Goal: Task Accomplishment & Management: Complete application form

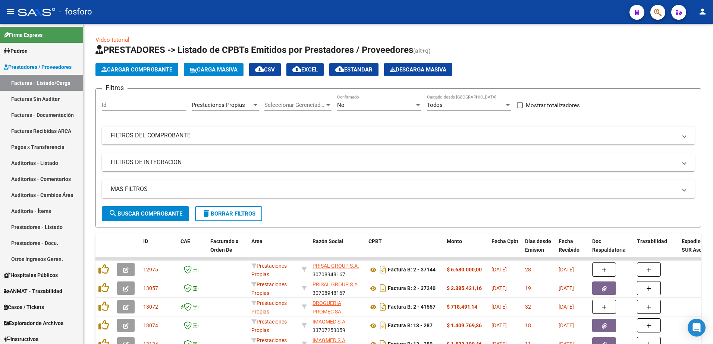
scroll to position [1, 0]
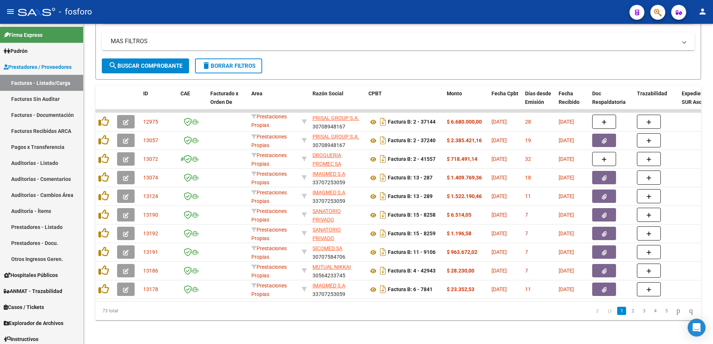
click at [662, 12] on button "button" at bounding box center [657, 12] width 15 height 15
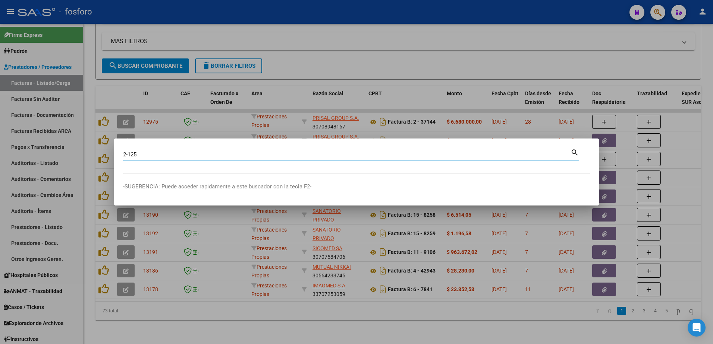
type input "2-125"
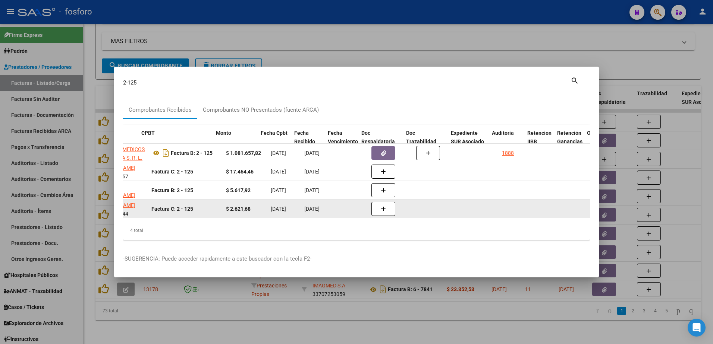
scroll to position [0, 239]
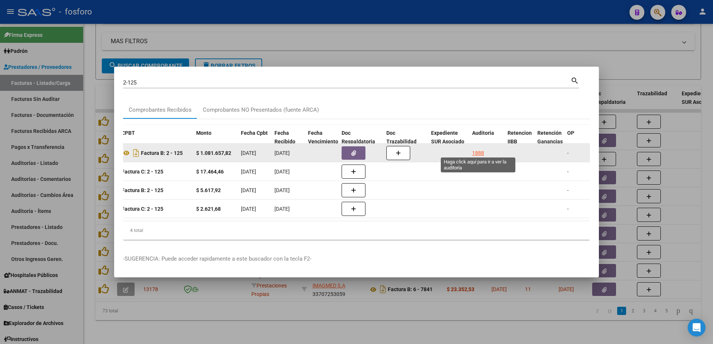
click at [478, 150] on div "1888" at bounding box center [478, 153] width 12 height 9
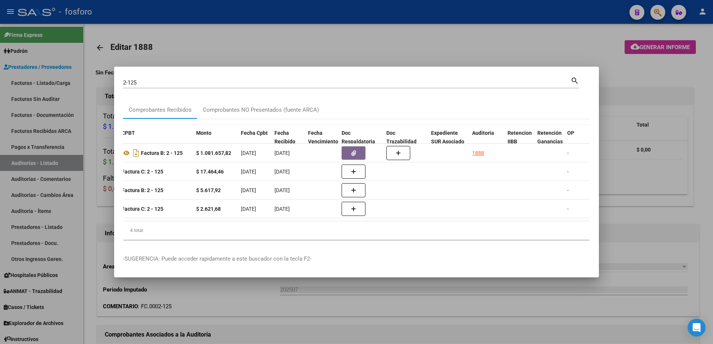
click at [444, 49] on div at bounding box center [356, 172] width 713 height 344
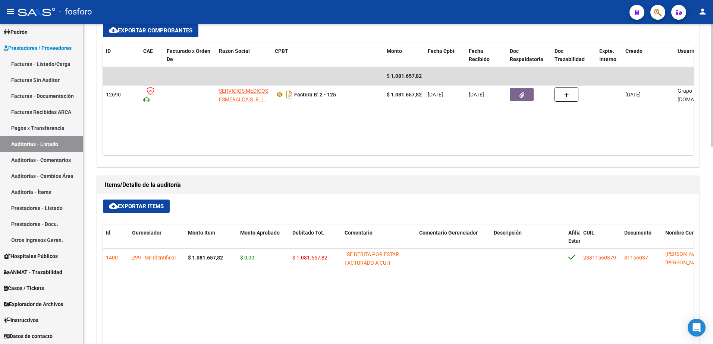
scroll to position [335, 0]
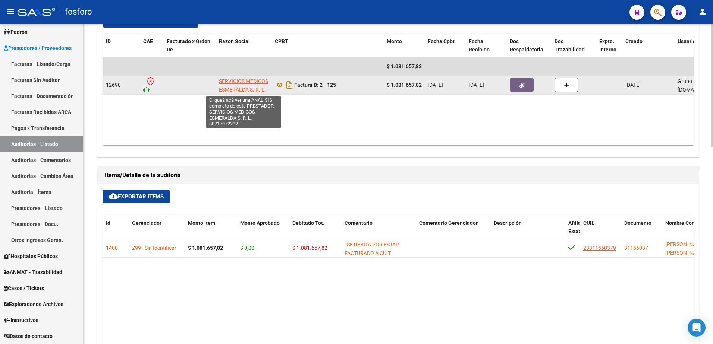
click at [235, 91] on span "SERVICIOS MEDICOS ESMERALDA S. R. L." at bounding box center [243, 85] width 49 height 15
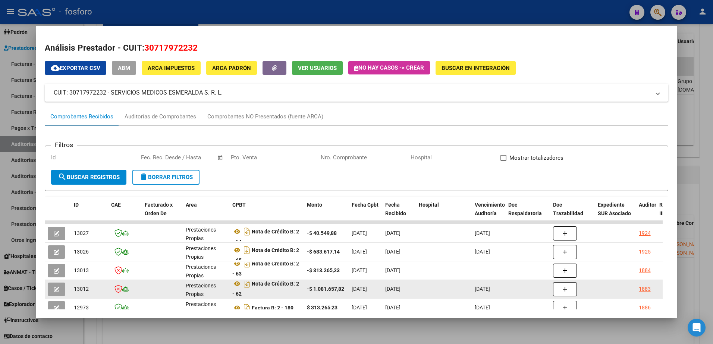
scroll to position [5, 0]
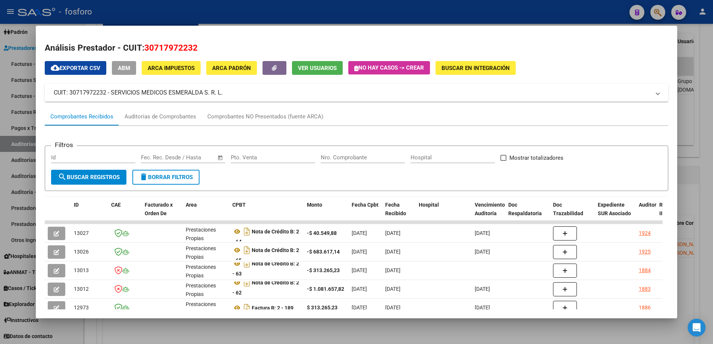
drag, startPoint x: 27, startPoint y: 193, endPoint x: 54, endPoint y: 179, distance: 31.2
click at [32, 189] on div at bounding box center [356, 172] width 713 height 344
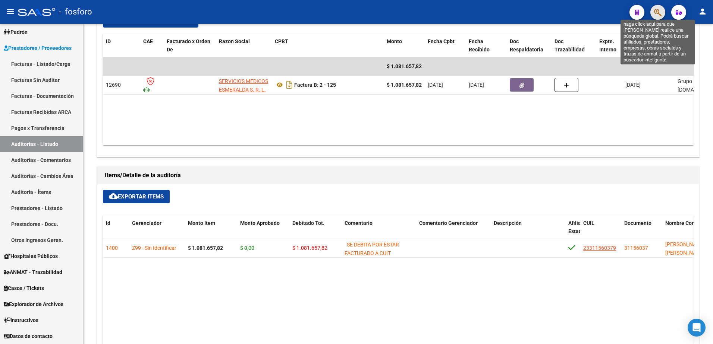
click at [658, 14] on icon "button" at bounding box center [657, 12] width 7 height 9
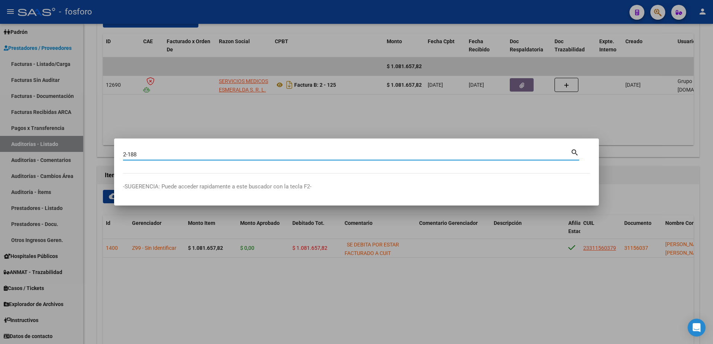
type input "2-188"
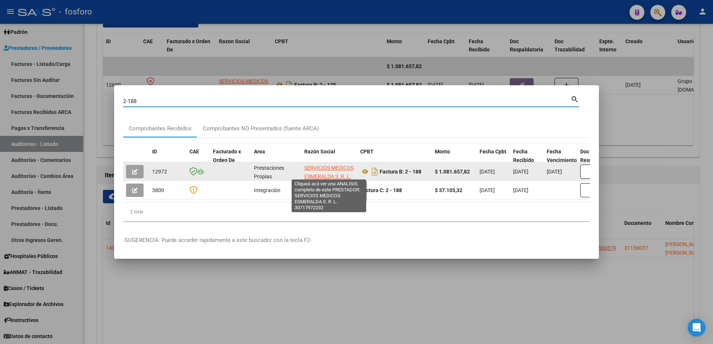
click at [325, 171] on span "SERVICIOS MEDICOS ESMERALDA S. R. L." at bounding box center [328, 172] width 49 height 15
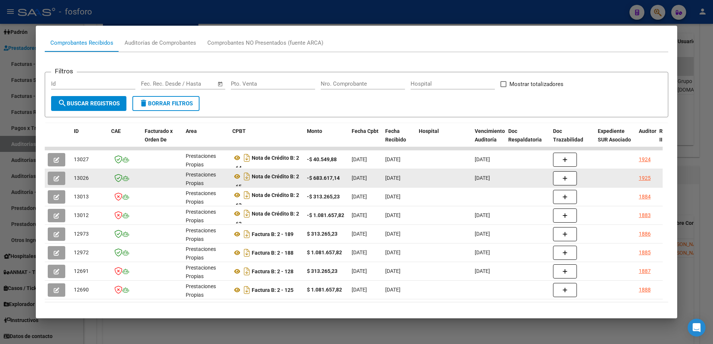
scroll to position [75, 0]
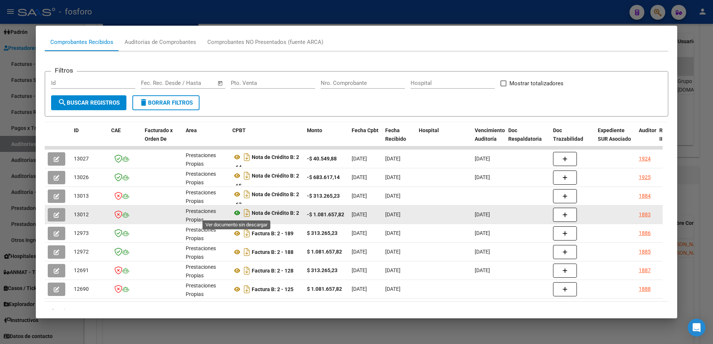
click at [236, 214] on icon at bounding box center [237, 213] width 10 height 9
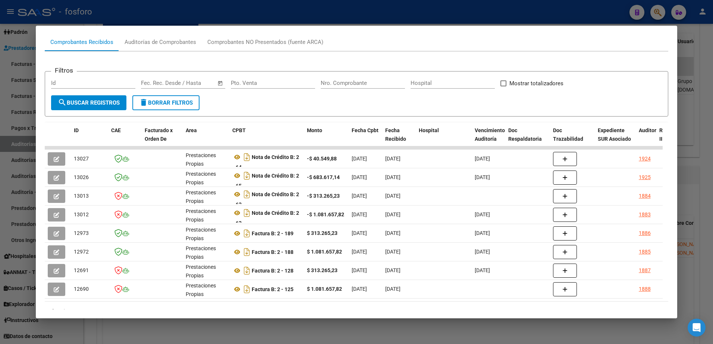
click at [14, 70] on div at bounding box center [356, 172] width 713 height 344
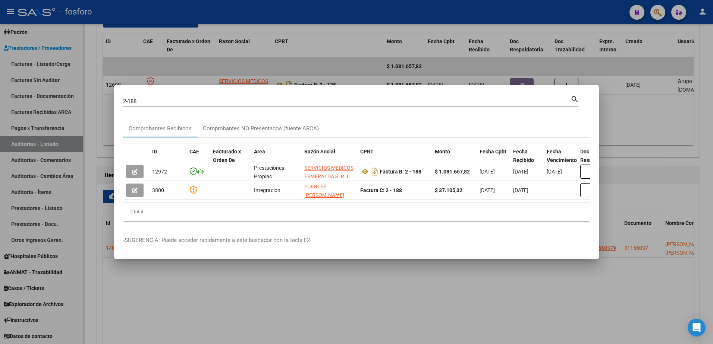
click at [225, 7] on div at bounding box center [356, 172] width 713 height 344
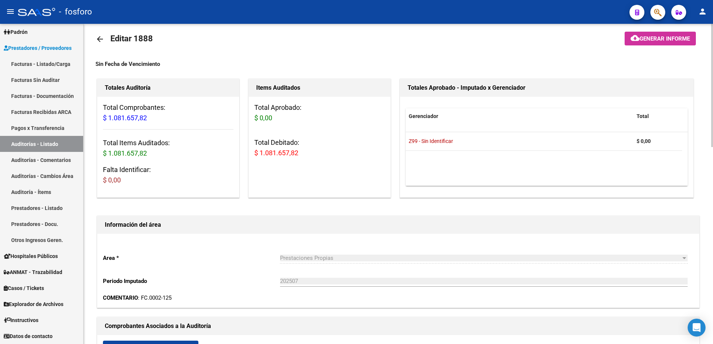
scroll to position [0, 0]
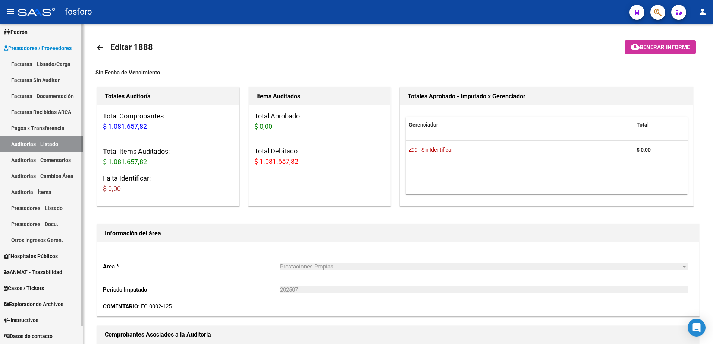
click at [42, 63] on link "Facturas - Listado/Carga" at bounding box center [41, 64] width 83 height 16
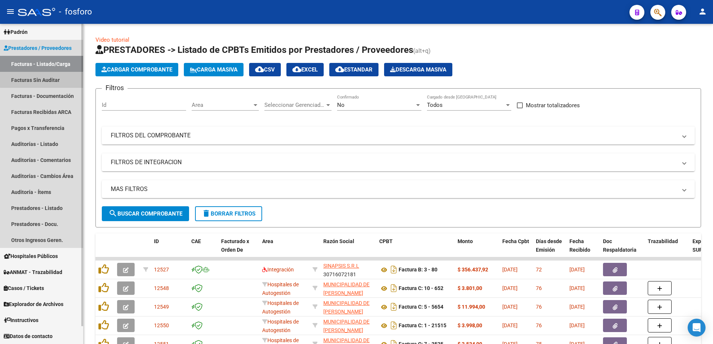
click at [44, 78] on link "Facturas Sin Auditar" at bounding box center [41, 80] width 83 height 16
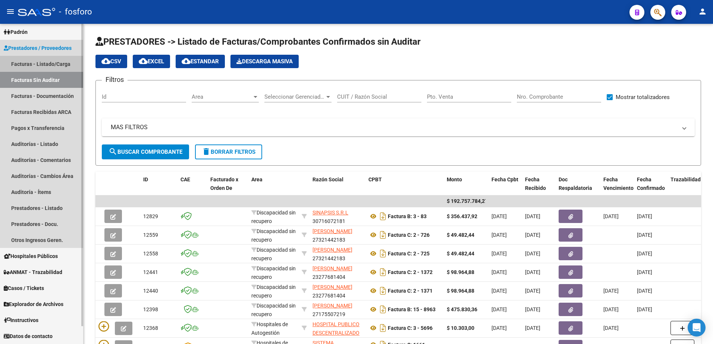
click at [60, 67] on link "Facturas - Listado/Carga" at bounding box center [41, 64] width 83 height 16
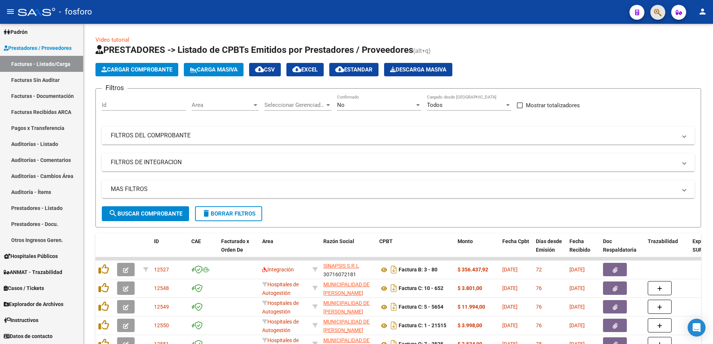
click at [652, 14] on button "button" at bounding box center [657, 12] width 15 height 15
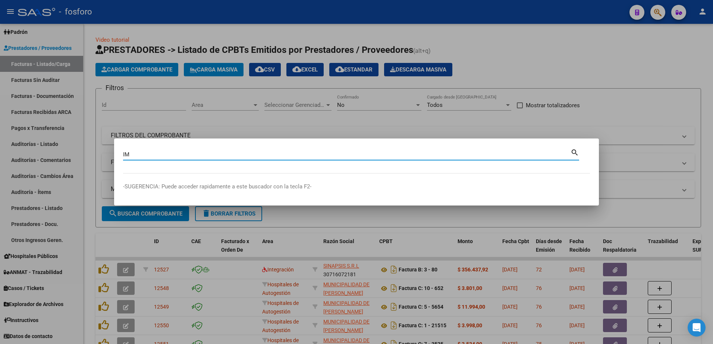
type input "I"
type input "ESMERALDA"
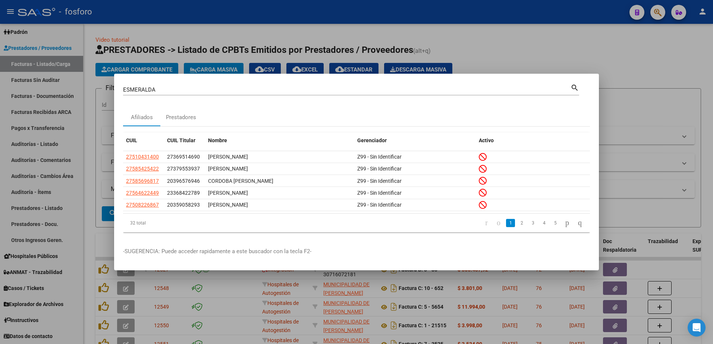
click at [69, 93] on div at bounding box center [356, 172] width 713 height 344
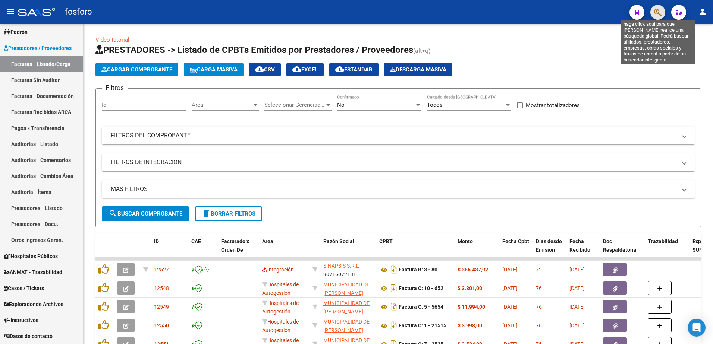
click at [660, 14] on icon "button" at bounding box center [657, 12] width 7 height 9
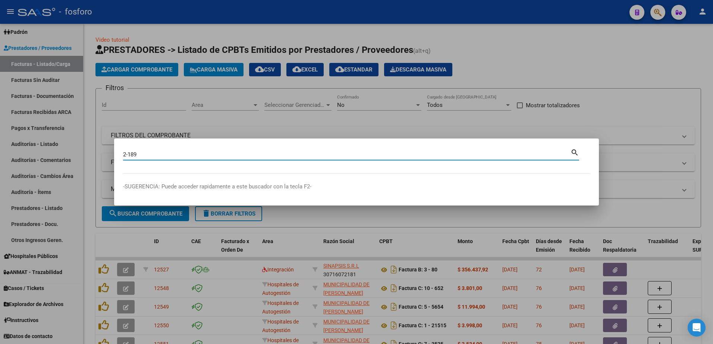
type input "2-189"
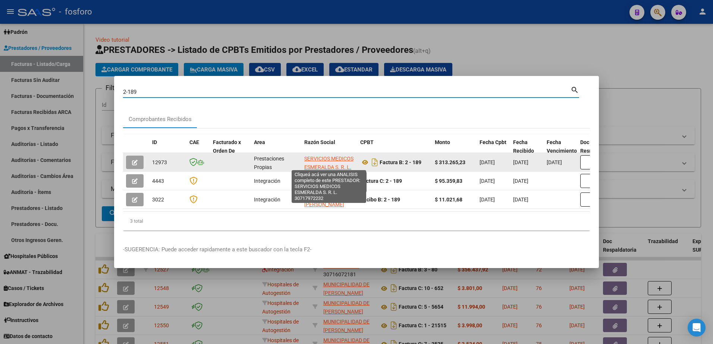
click at [318, 156] on span "SERVICIOS MEDICOS ESMERALDA S. R. L." at bounding box center [328, 163] width 49 height 15
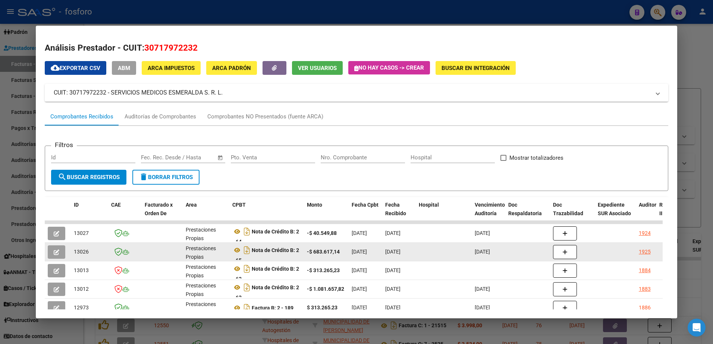
scroll to position [75, 0]
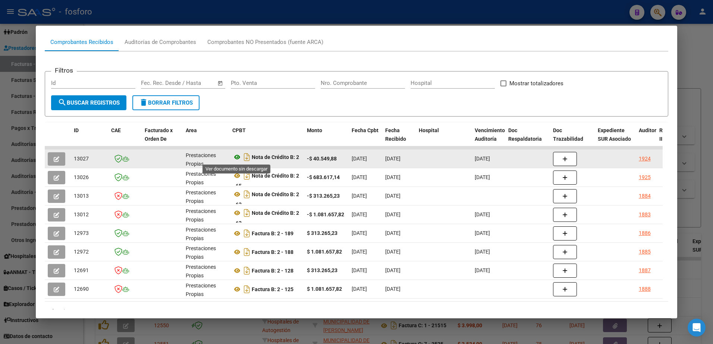
click at [235, 156] on icon at bounding box center [237, 157] width 10 height 9
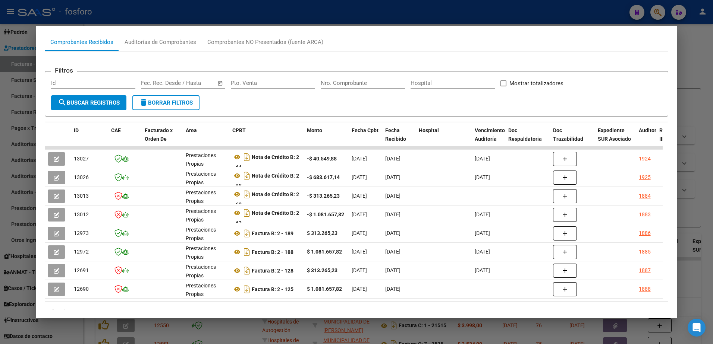
drag, startPoint x: 0, startPoint y: 214, endPoint x: 10, endPoint y: 206, distance: 12.2
click at [1, 213] on div at bounding box center [356, 172] width 713 height 344
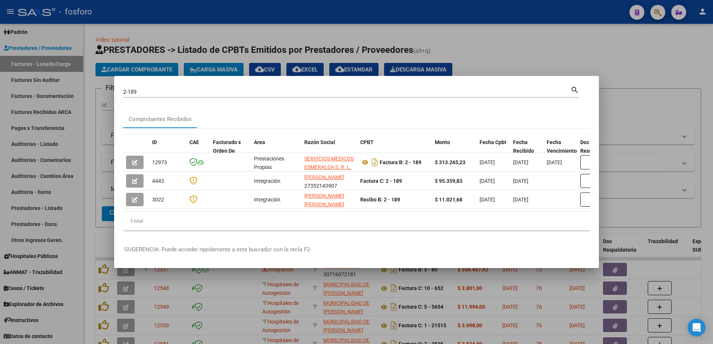
click at [44, 223] on div at bounding box center [356, 172] width 713 height 344
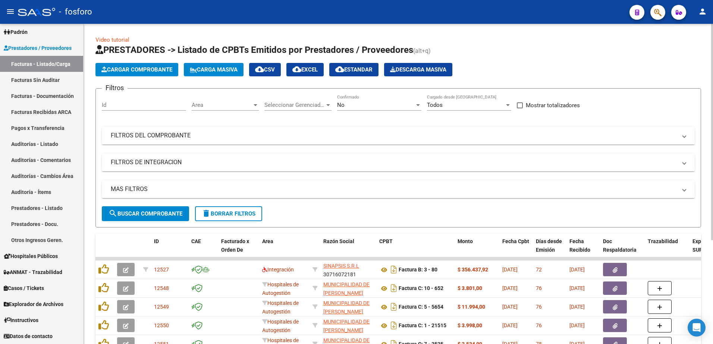
click at [256, 106] on div at bounding box center [255, 105] width 4 height 2
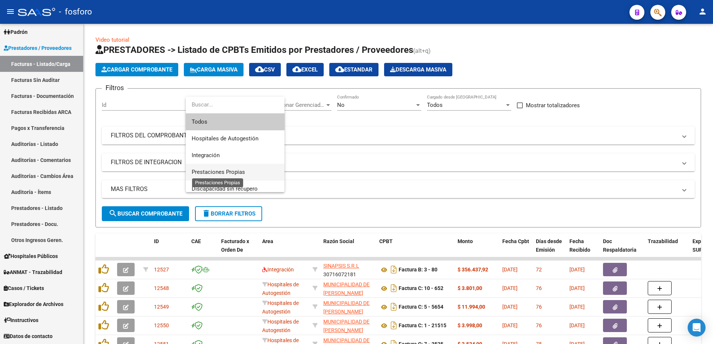
click at [237, 170] on span "Prestaciones Propias" at bounding box center [218, 172] width 53 height 7
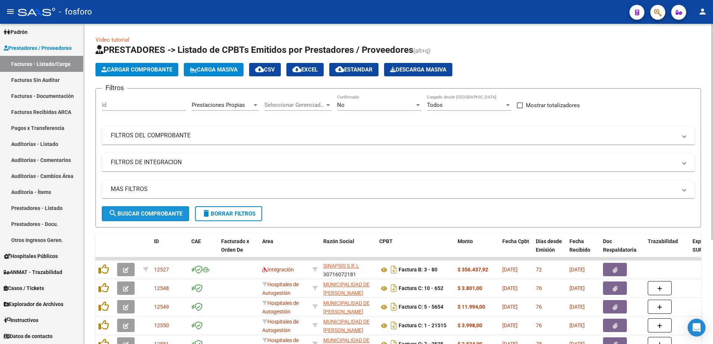
click at [155, 210] on button "search Buscar Comprobante" at bounding box center [145, 213] width 87 height 15
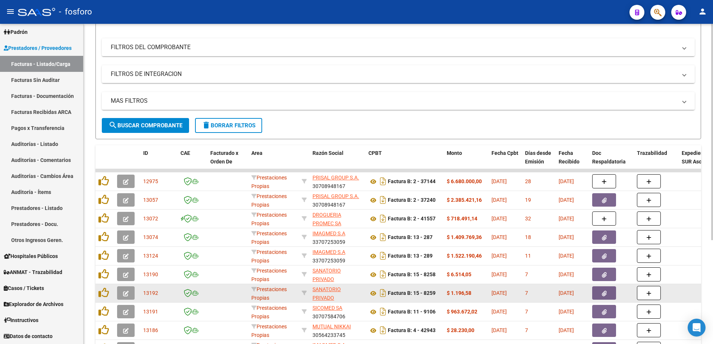
scroll to position [154, 0]
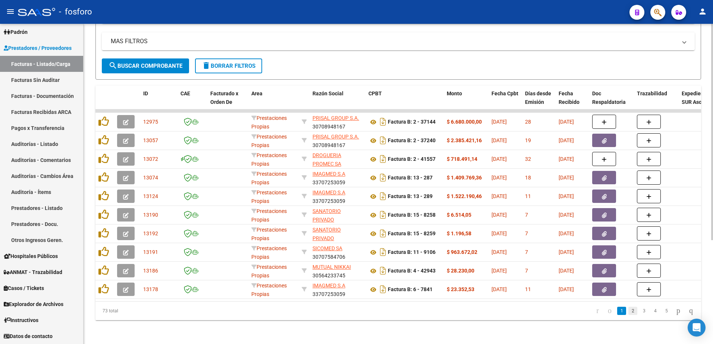
click at [628, 311] on link "2" at bounding box center [632, 311] width 9 height 8
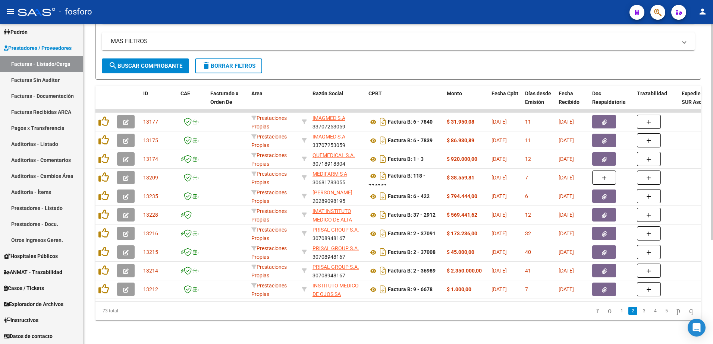
click at [617, 312] on link "1" at bounding box center [621, 311] width 9 height 8
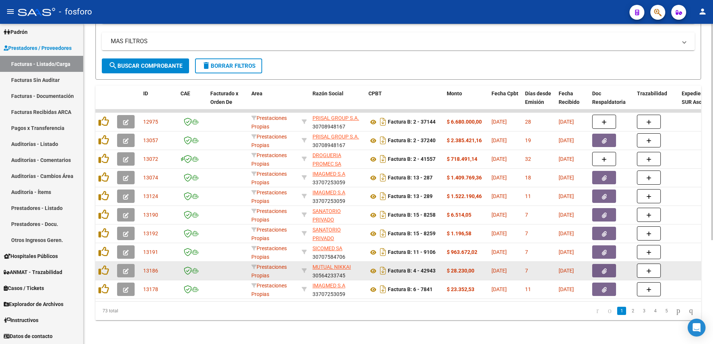
click at [599, 266] on button "button" at bounding box center [604, 270] width 24 height 13
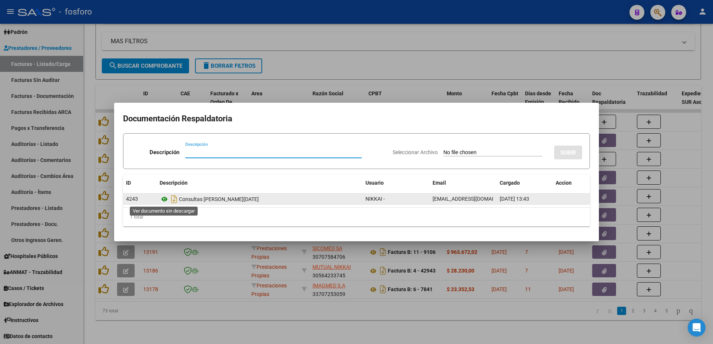
click at [164, 199] on icon at bounding box center [165, 199] width 10 height 9
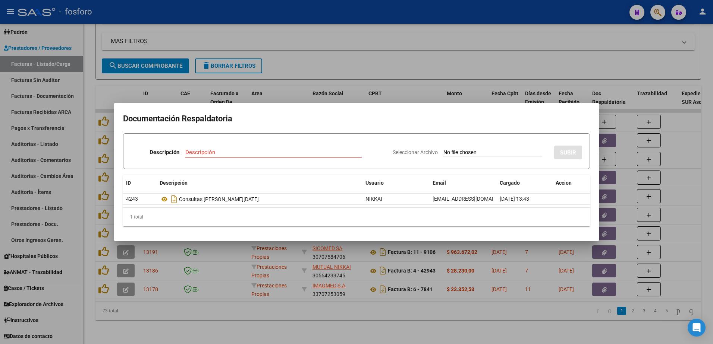
click at [202, 96] on div at bounding box center [356, 172] width 713 height 344
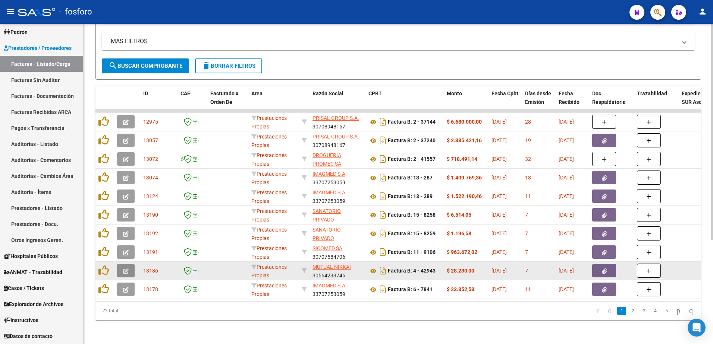
click at [123, 269] on icon "button" at bounding box center [126, 272] width 6 height 6
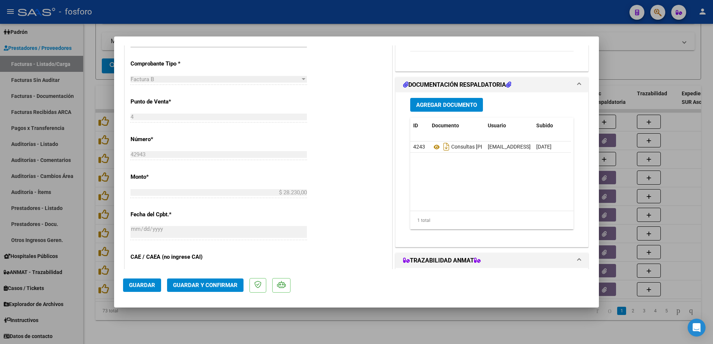
scroll to position [387, 0]
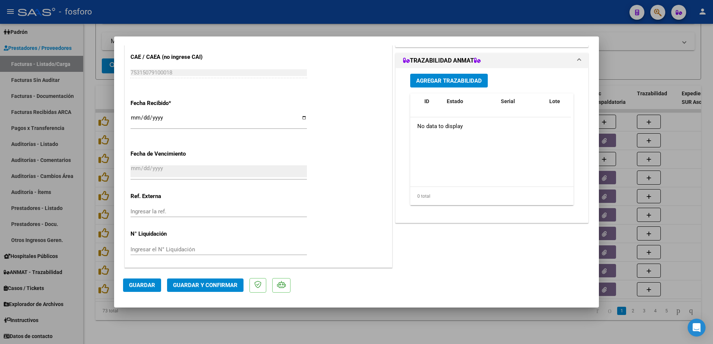
click at [186, 285] on span "Guardar y Confirmar" at bounding box center [205, 285] width 64 height 7
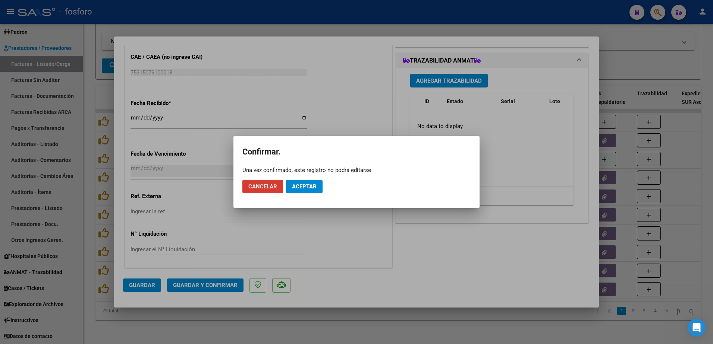
click at [302, 183] on span "Aceptar" at bounding box center [304, 186] width 25 height 7
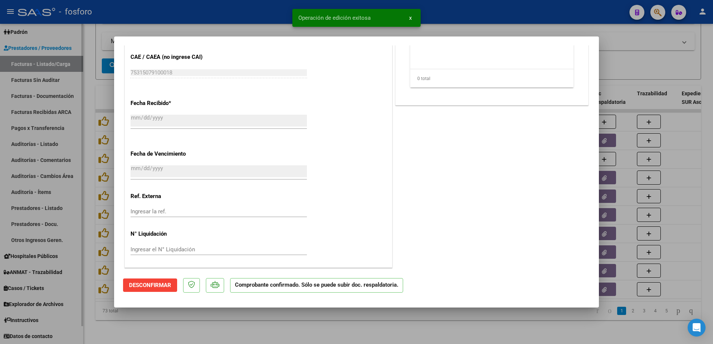
drag, startPoint x: 78, startPoint y: 98, endPoint x: 70, endPoint y: 92, distance: 9.3
click at [78, 98] on div at bounding box center [356, 172] width 713 height 344
type input "$ 0,00"
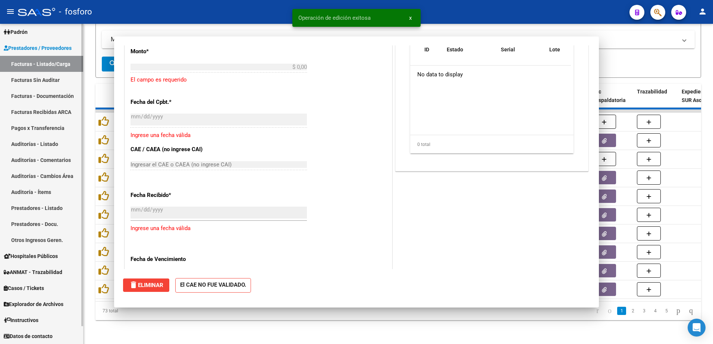
scroll to position [474, 0]
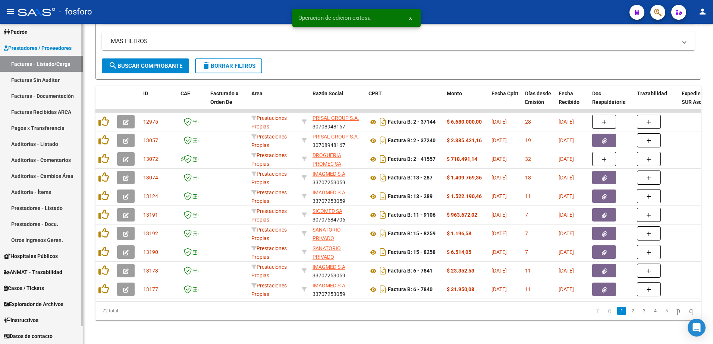
click at [63, 82] on link "Facturas Sin Auditar" at bounding box center [41, 80] width 83 height 16
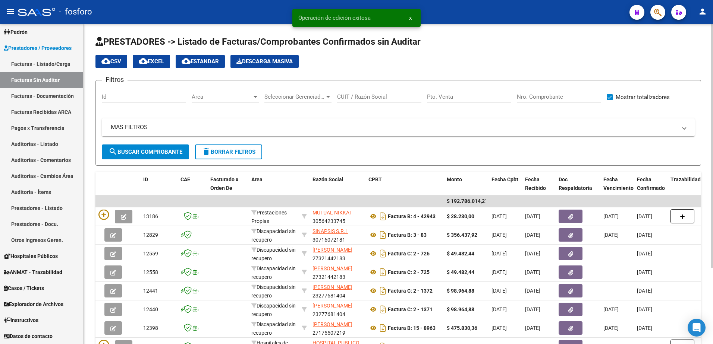
click at [254, 100] on div "Area Area" at bounding box center [225, 94] width 67 height 16
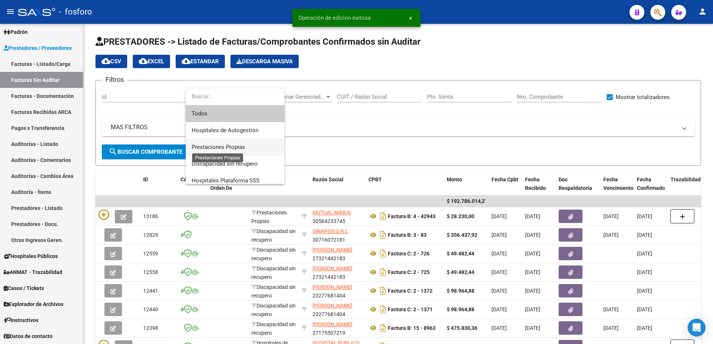
click at [227, 147] on span "Prestaciones Propias" at bounding box center [218, 147] width 53 height 7
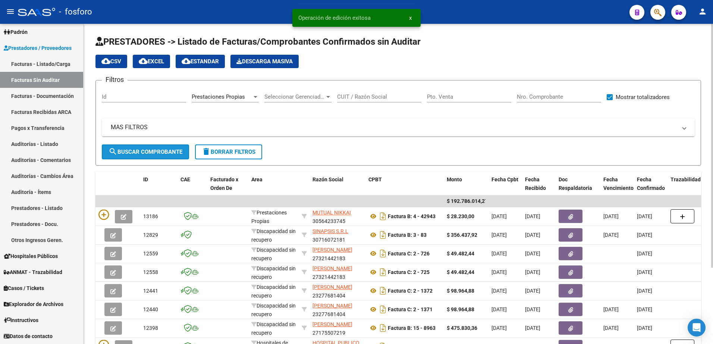
click at [173, 149] on span "search Buscar Comprobante" at bounding box center [145, 152] width 74 height 7
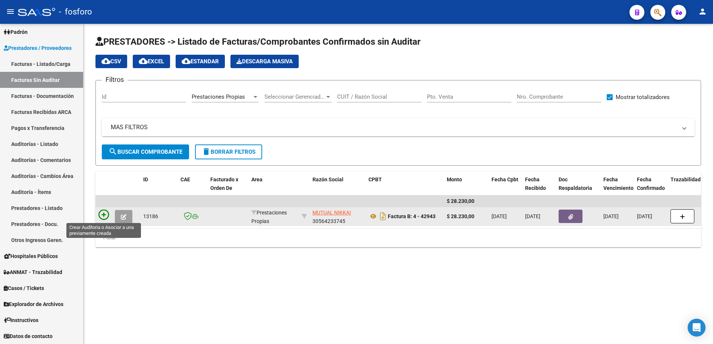
click at [102, 215] on icon at bounding box center [103, 215] width 10 height 10
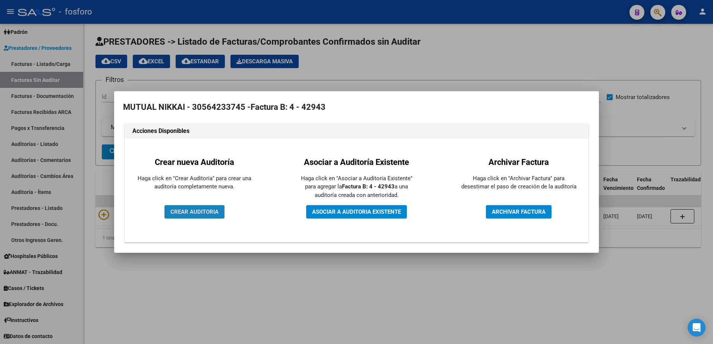
click at [187, 213] on span "CREAR AUDITORIA" at bounding box center [194, 212] width 48 height 7
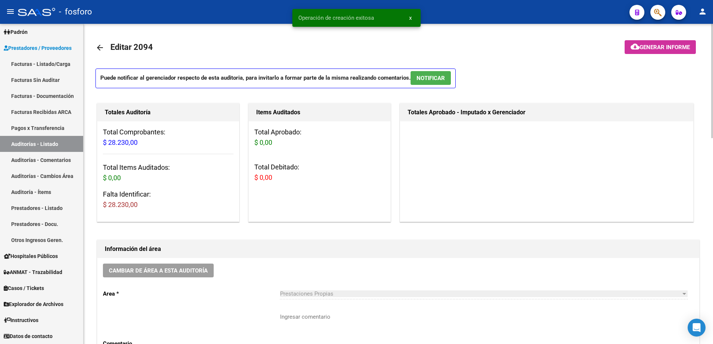
scroll to position [75, 0]
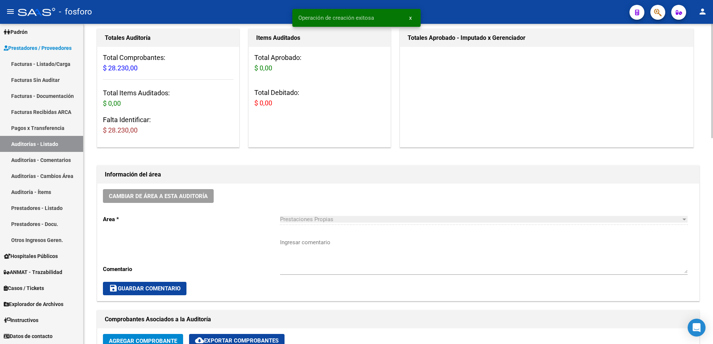
click at [309, 245] on textarea "Ingresar comentario" at bounding box center [483, 256] width 407 height 35
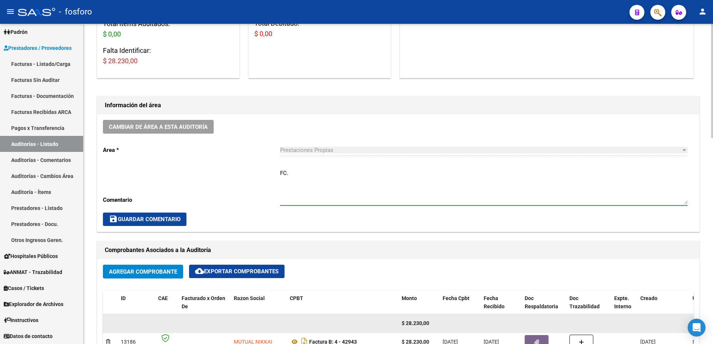
scroll to position [261, 0]
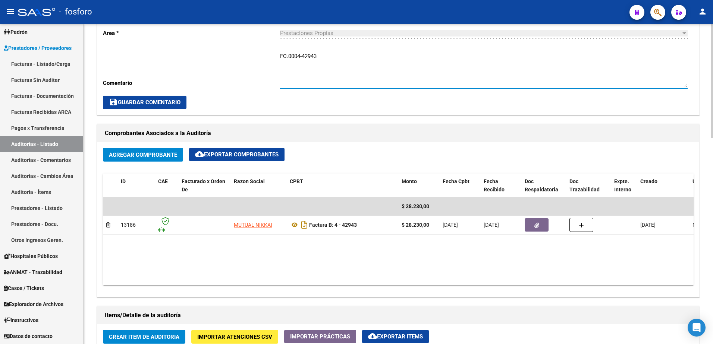
type textarea "FC.0004-42943"
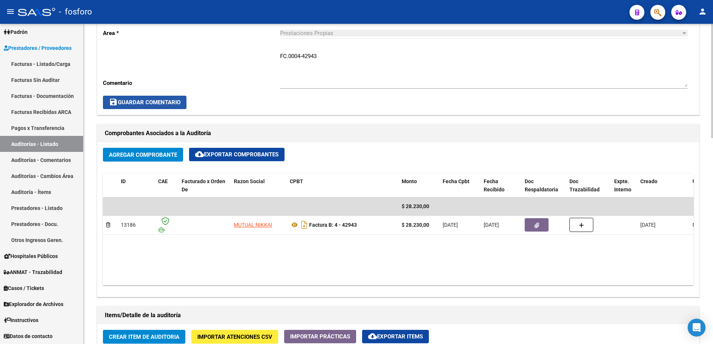
click at [135, 98] on button "save Guardar Comentario" at bounding box center [144, 102] width 83 height 13
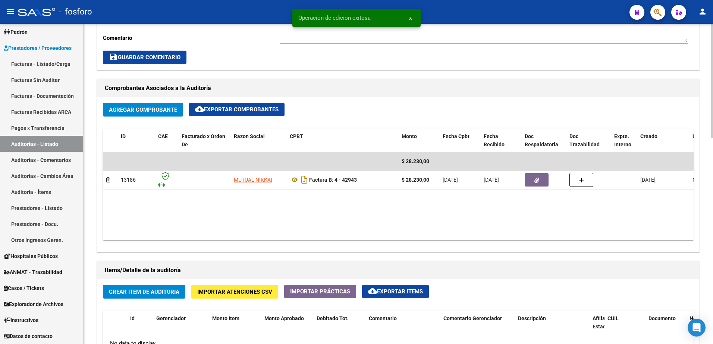
scroll to position [485, 0]
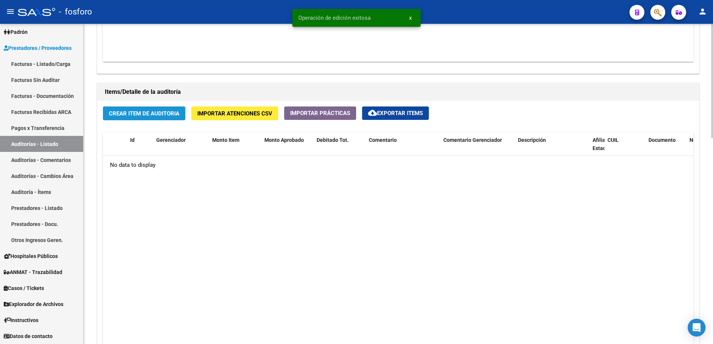
click at [149, 107] on button "Crear Item de Auditoria" at bounding box center [144, 114] width 82 height 14
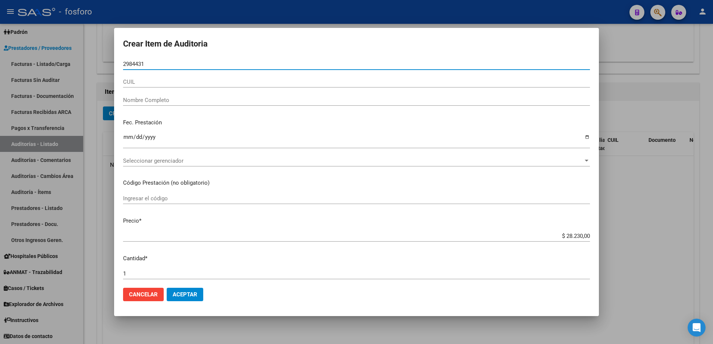
type input "29844317"
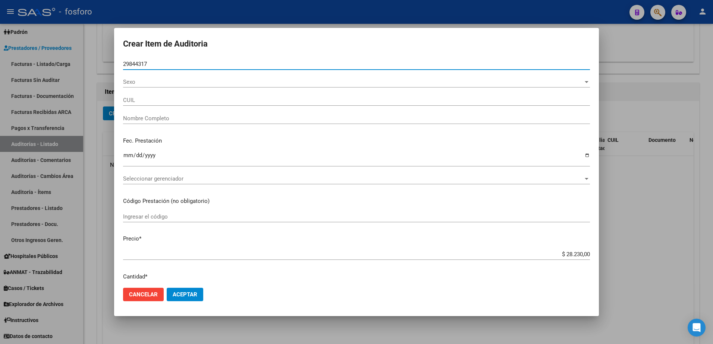
type input "27298443177"
type input "[PERSON_NAME] -"
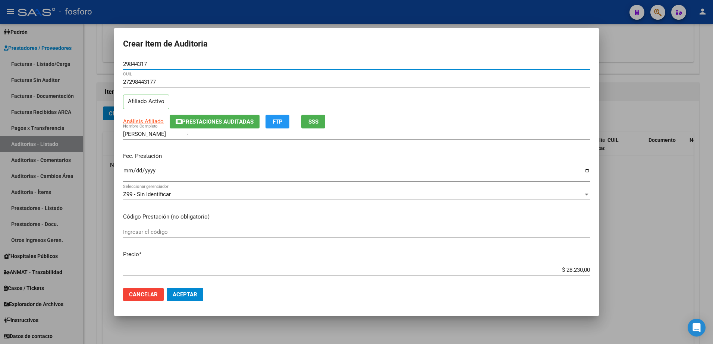
type input "29844317"
click at [124, 174] on input "Ingresar la fecha" at bounding box center [356, 174] width 467 height 12
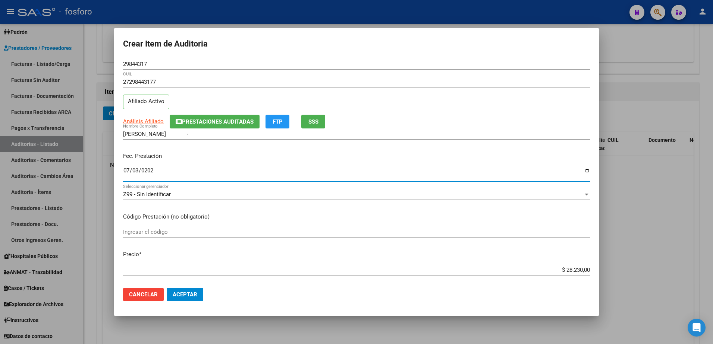
type input "[DATE]"
click at [177, 233] on input "Ingresar el código" at bounding box center [356, 232] width 467 height 7
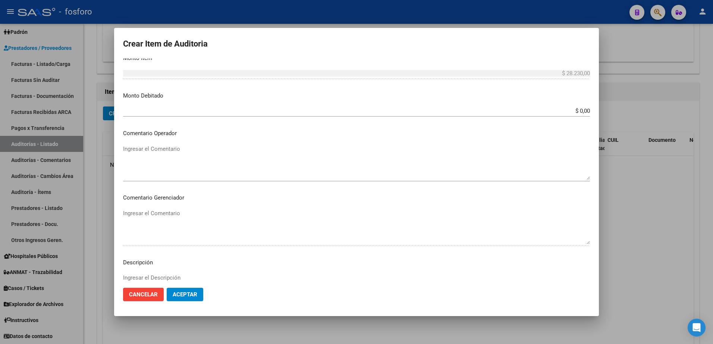
scroll to position [373, 0]
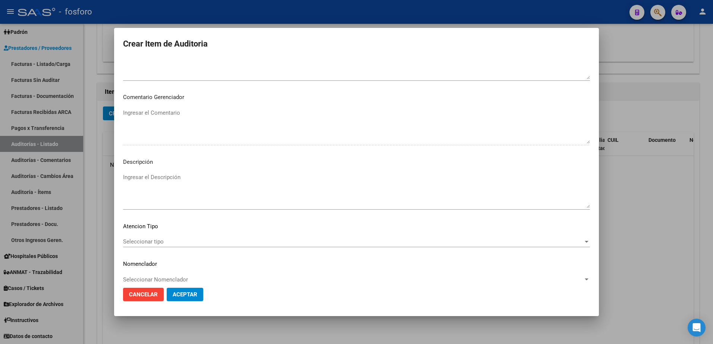
type input "420101- DEMAS AFILIADOS Y CODIGOS EN DETALLE ADJUNTO."
click at [139, 243] on span "Seleccionar tipo" at bounding box center [353, 242] width 460 height 7
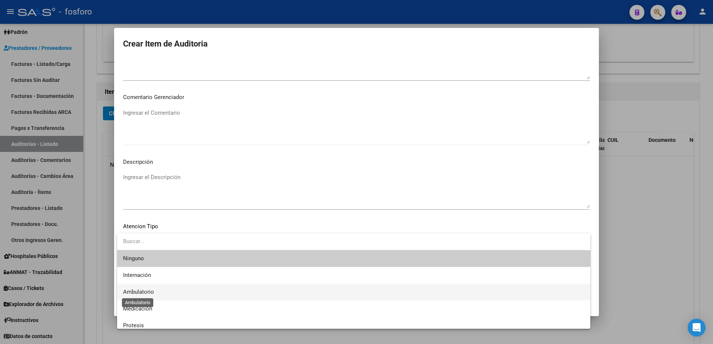
click at [141, 291] on span "Ambulatorio" at bounding box center [138, 292] width 31 height 7
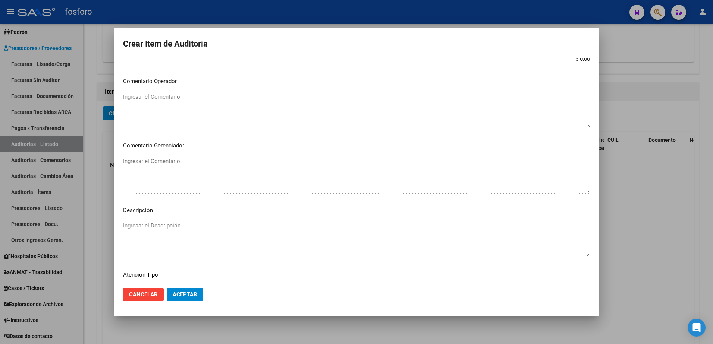
scroll to position [261, 0]
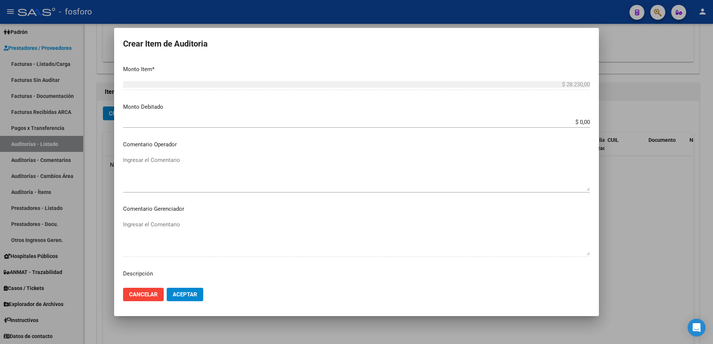
click at [156, 155] on div "Ingresar el Comentario" at bounding box center [356, 174] width 467 height 38
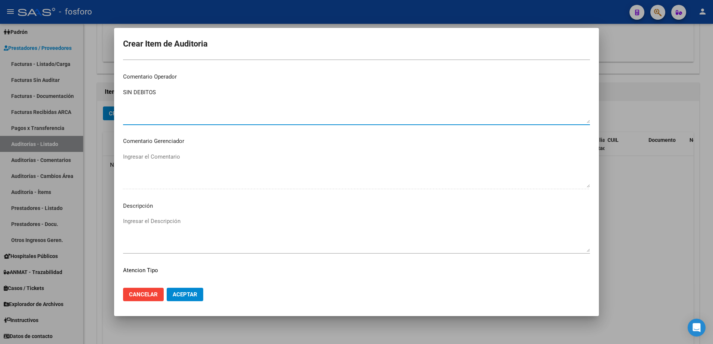
scroll to position [383, 0]
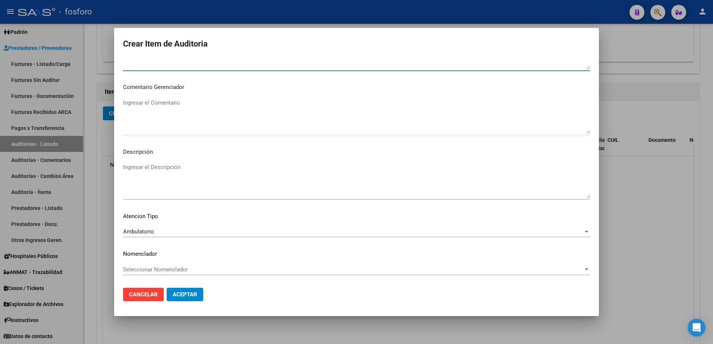
type textarea "SIN DEBITOS"
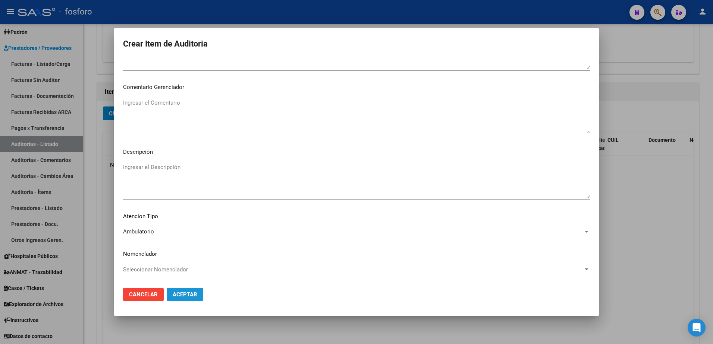
click at [178, 295] on span "Aceptar" at bounding box center [185, 294] width 25 height 7
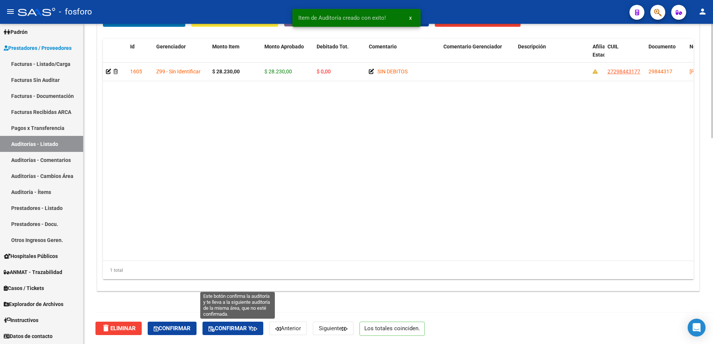
drag, startPoint x: 256, startPoint y: 325, endPoint x: 299, endPoint y: 290, distance: 54.8
click at [257, 325] on button "Confirmar y" at bounding box center [232, 328] width 61 height 13
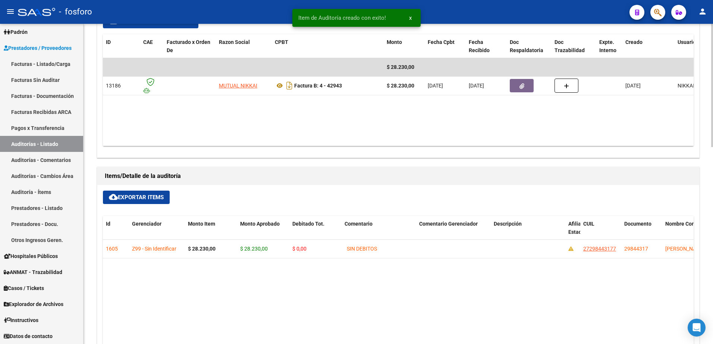
type input "202508"
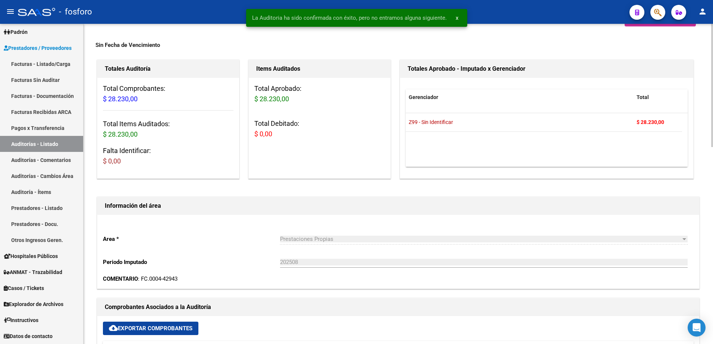
scroll to position [0, 0]
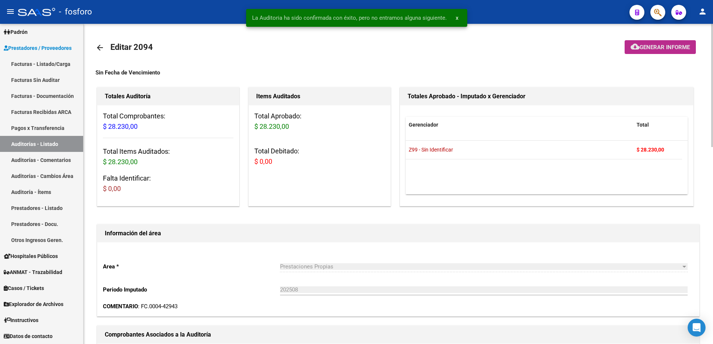
click at [634, 44] on mat-icon "cloud_download" at bounding box center [634, 46] width 9 height 9
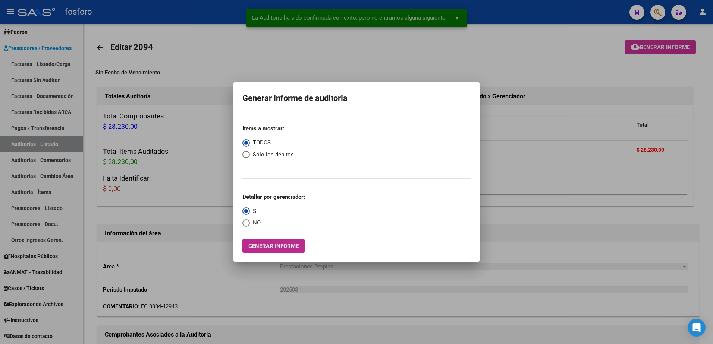
click at [255, 245] on span "Generar informe" at bounding box center [273, 246] width 50 height 7
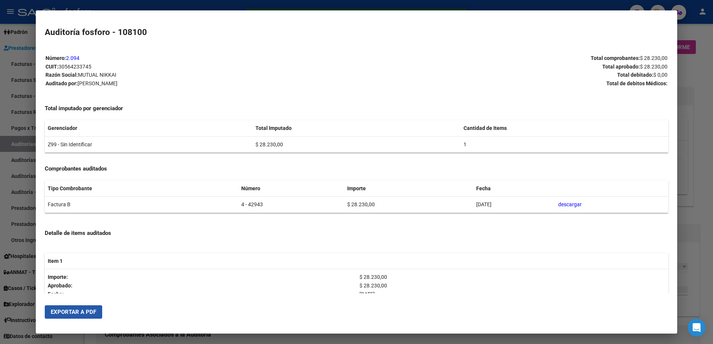
drag, startPoint x: 70, startPoint y: 313, endPoint x: 133, endPoint y: 281, distance: 70.8
click at [70, 314] on span "Exportar a PDF" at bounding box center [73, 312] width 45 height 7
drag, startPoint x: 12, startPoint y: 135, endPoint x: 131, endPoint y: 152, distance: 119.9
click at [13, 135] on div at bounding box center [356, 172] width 713 height 344
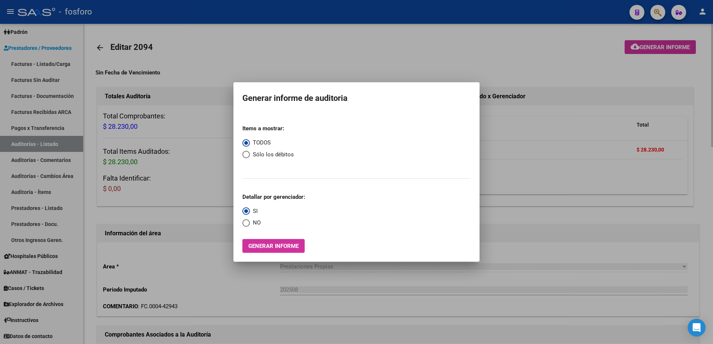
drag, startPoint x: 271, startPoint y: 303, endPoint x: 287, endPoint y: 275, distance: 32.2
click at [274, 298] on div at bounding box center [356, 172] width 713 height 344
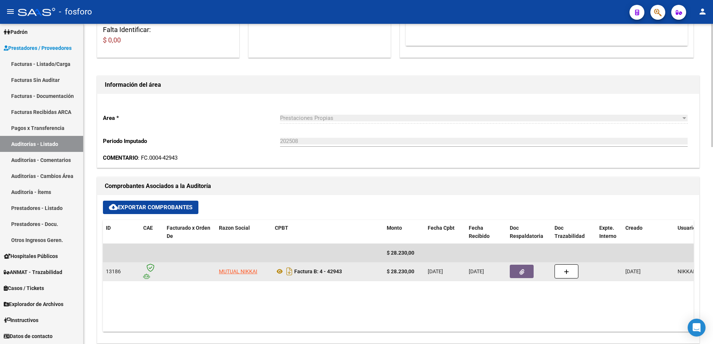
scroll to position [149, 0]
click at [515, 270] on button "button" at bounding box center [522, 271] width 24 height 13
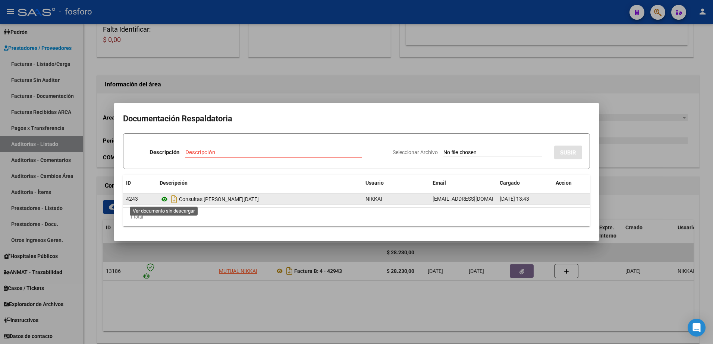
click at [164, 198] on icon at bounding box center [165, 199] width 10 height 9
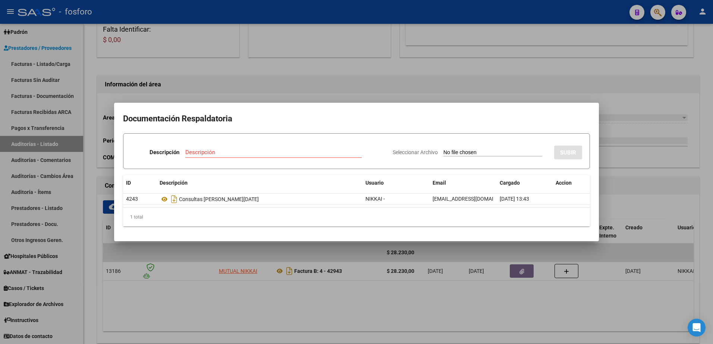
click at [255, 297] on div at bounding box center [356, 172] width 713 height 344
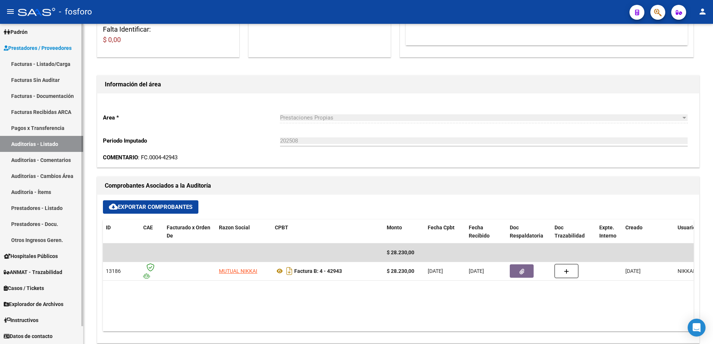
click at [44, 65] on link "Facturas - Listado/Carga" at bounding box center [41, 64] width 83 height 16
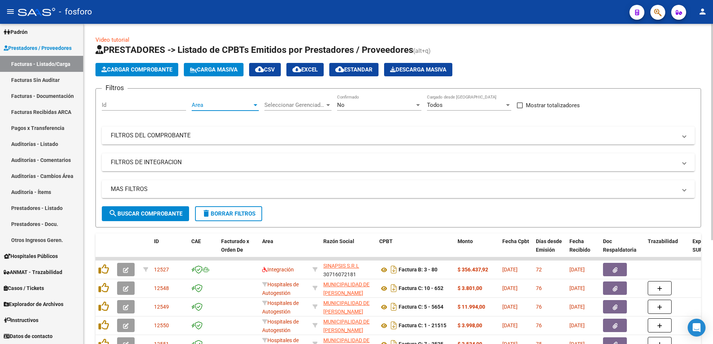
click at [256, 105] on div at bounding box center [255, 105] width 4 height 2
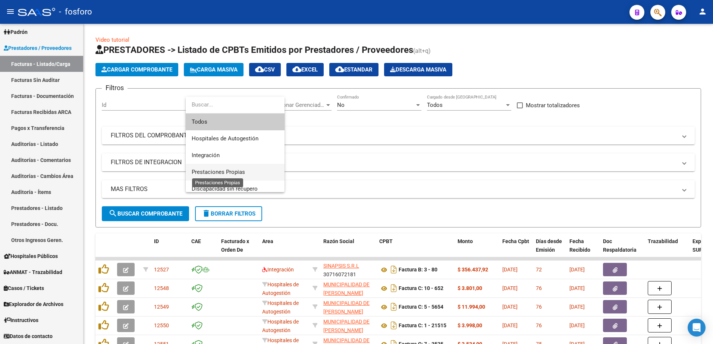
click at [234, 170] on span "Prestaciones Propias" at bounding box center [218, 172] width 53 height 7
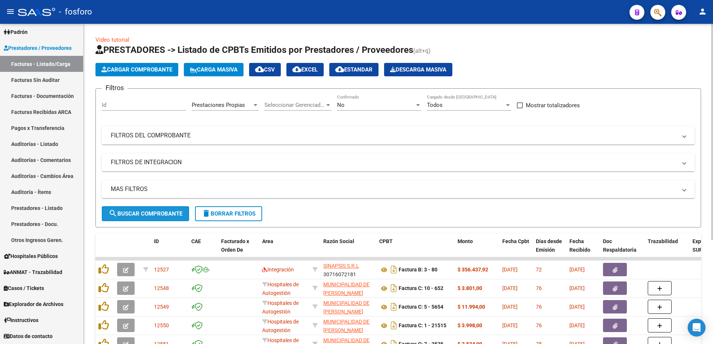
click at [168, 214] on span "search Buscar Comprobante" at bounding box center [145, 214] width 74 height 7
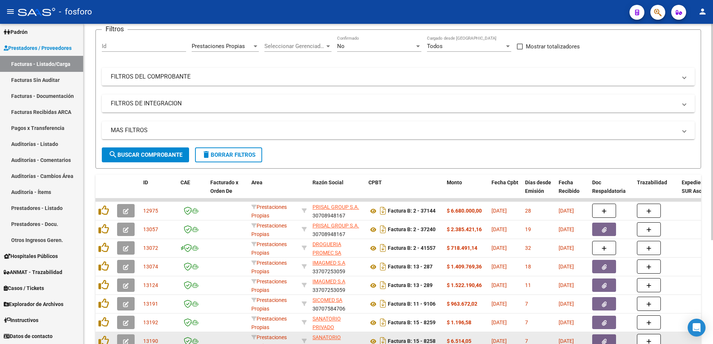
scroll to position [149, 0]
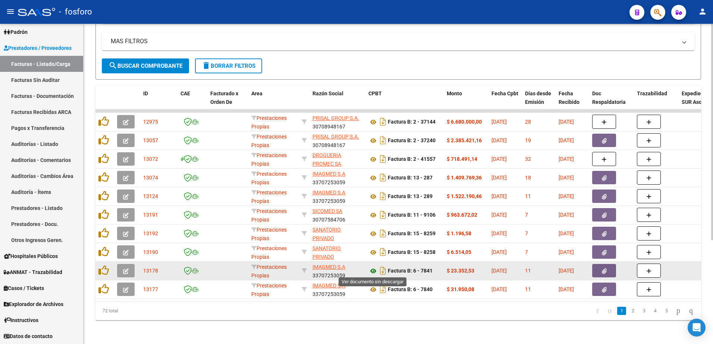
click at [373, 271] on icon at bounding box center [373, 271] width 10 height 9
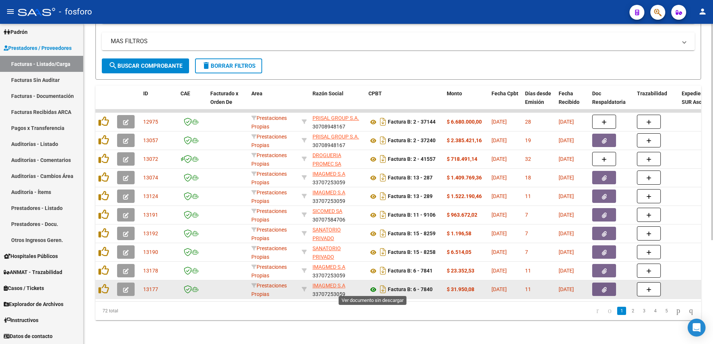
click at [373, 289] on icon at bounding box center [373, 290] width 10 height 9
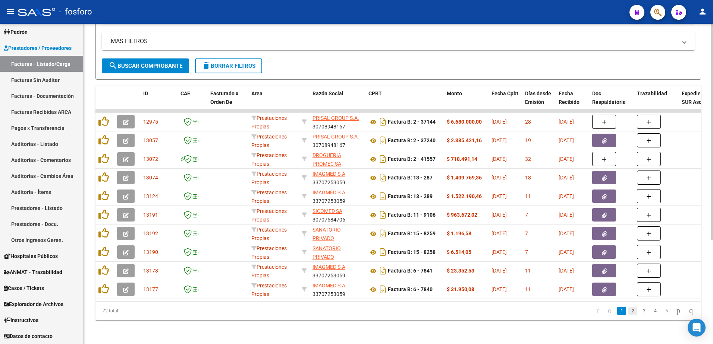
click at [628, 315] on link "2" at bounding box center [632, 311] width 9 height 8
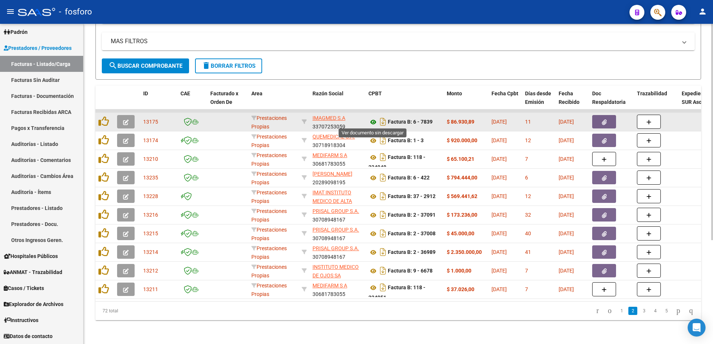
click at [377, 124] on icon at bounding box center [373, 122] width 10 height 9
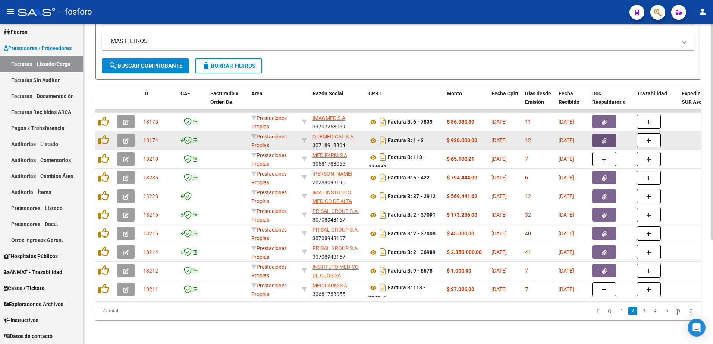
click at [600, 142] on button "button" at bounding box center [604, 140] width 24 height 13
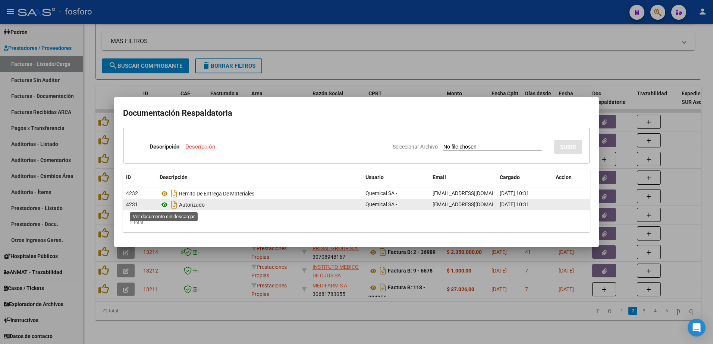
click at [161, 205] on icon at bounding box center [165, 205] width 10 height 9
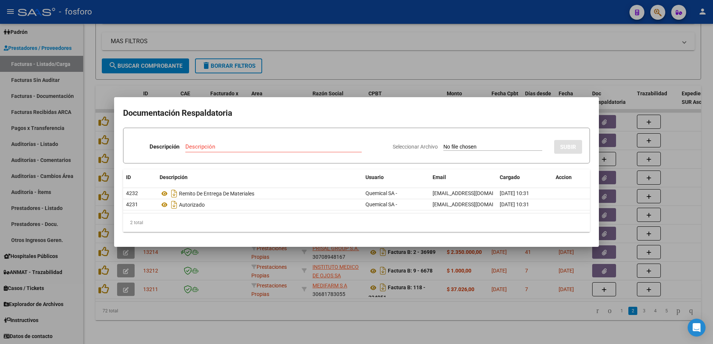
click at [270, 84] on div at bounding box center [356, 172] width 713 height 344
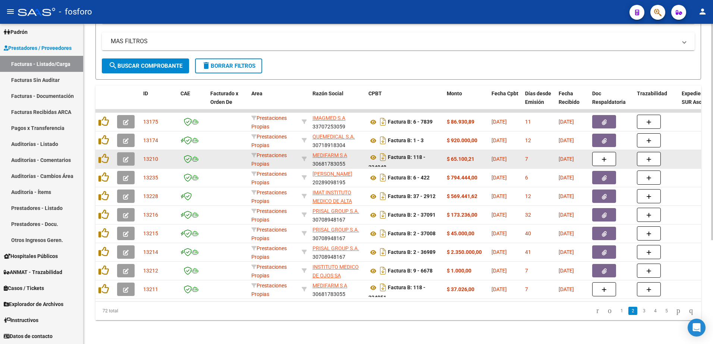
scroll to position [1, 0]
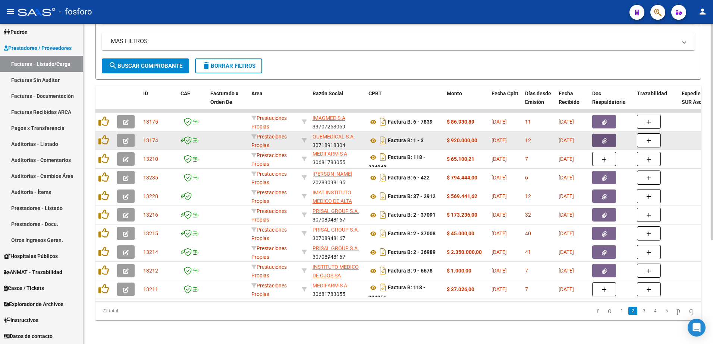
click at [594, 142] on button "button" at bounding box center [604, 140] width 24 height 13
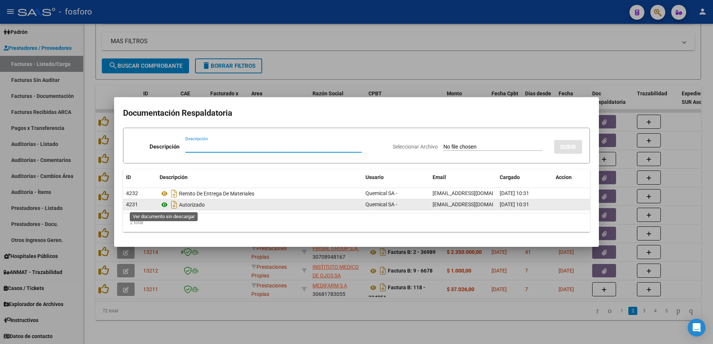
click at [165, 205] on icon at bounding box center [165, 205] width 10 height 9
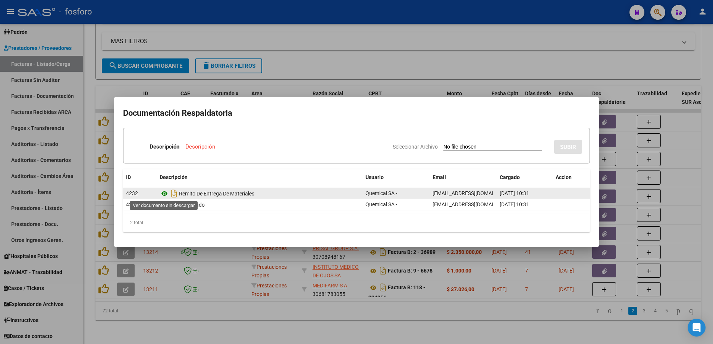
click at [165, 192] on icon at bounding box center [165, 193] width 10 height 9
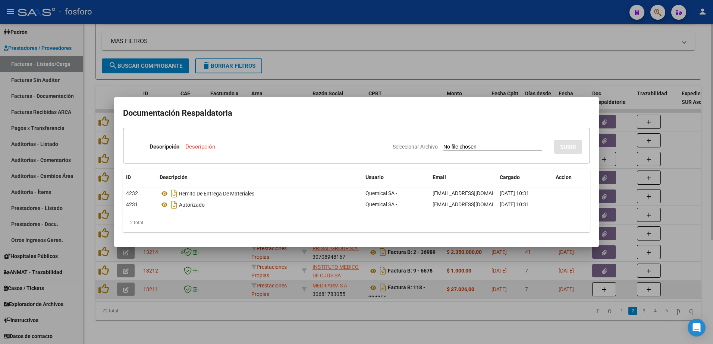
click at [171, 283] on div at bounding box center [356, 172] width 713 height 344
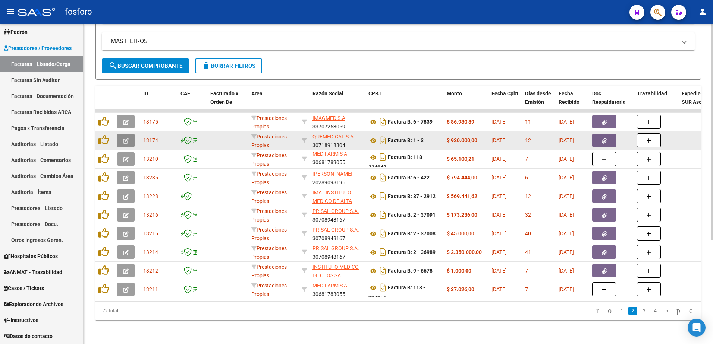
click at [126, 139] on icon "button" at bounding box center [126, 141] width 6 height 6
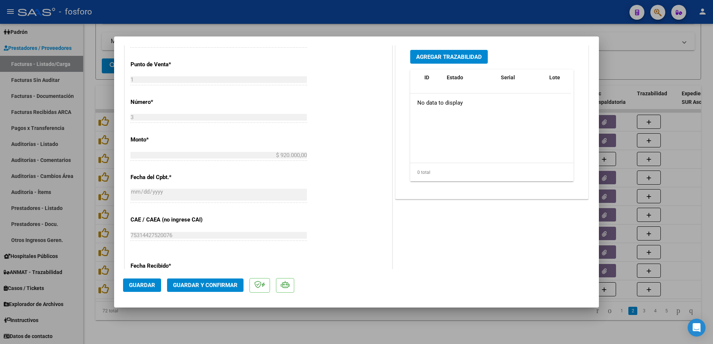
scroll to position [387, 0]
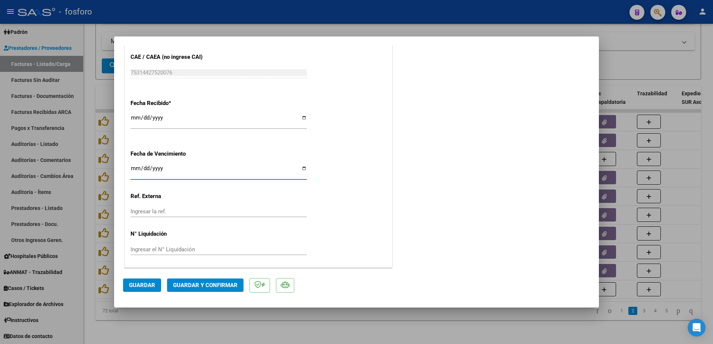
click at [131, 168] on input "Ingresar la fecha" at bounding box center [218, 171] width 176 height 12
type input "[DATE]"
click at [179, 292] on button "Guardar y Confirmar" at bounding box center [205, 285] width 76 height 13
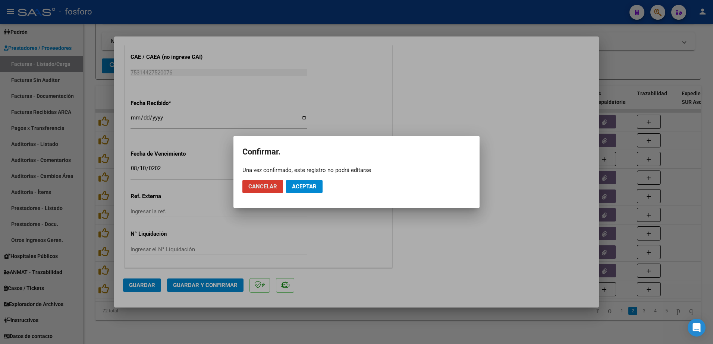
click at [301, 187] on span "Aceptar" at bounding box center [304, 186] width 25 height 7
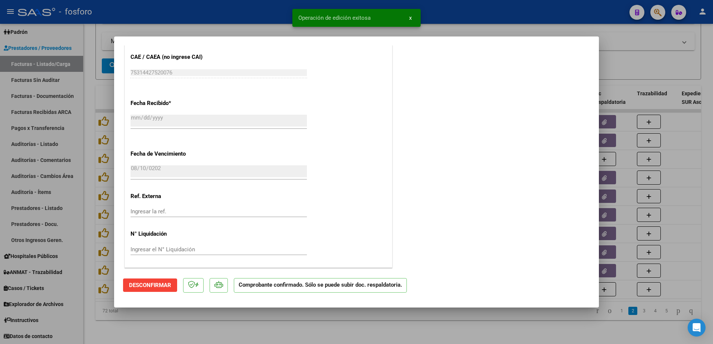
click at [91, 245] on div at bounding box center [356, 172] width 713 height 344
type input "$ 0,00"
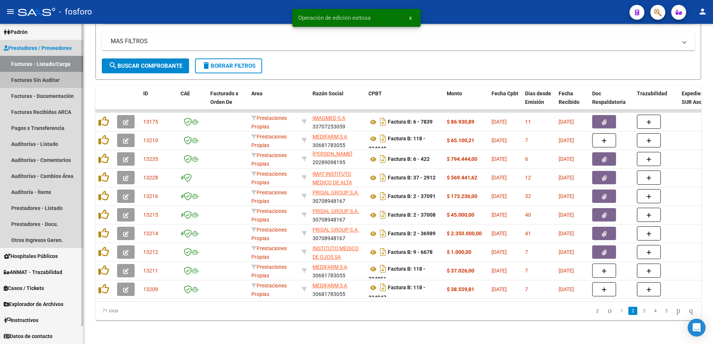
click at [35, 81] on link "Facturas Sin Auditar" at bounding box center [41, 80] width 83 height 16
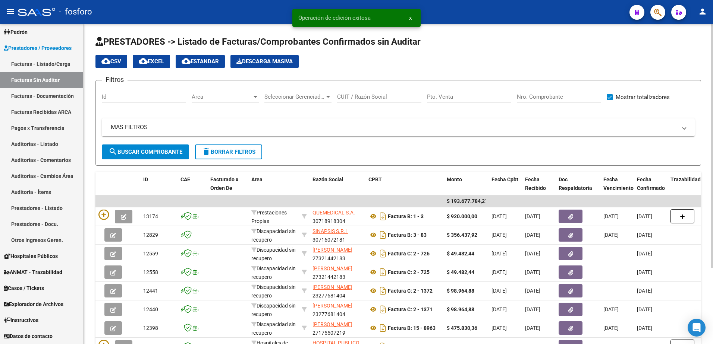
click at [255, 98] on div at bounding box center [255, 97] width 4 height 2
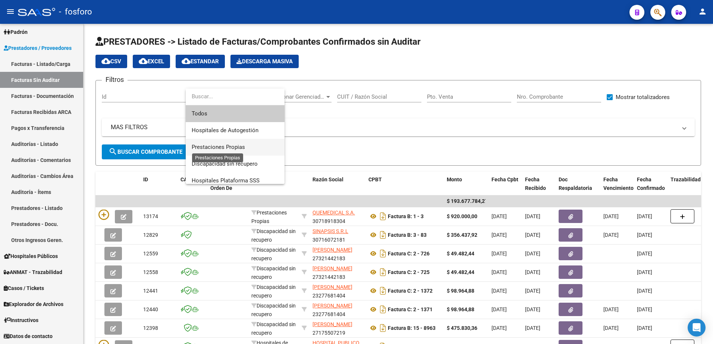
click at [226, 146] on span "Prestaciones Propias" at bounding box center [218, 147] width 53 height 7
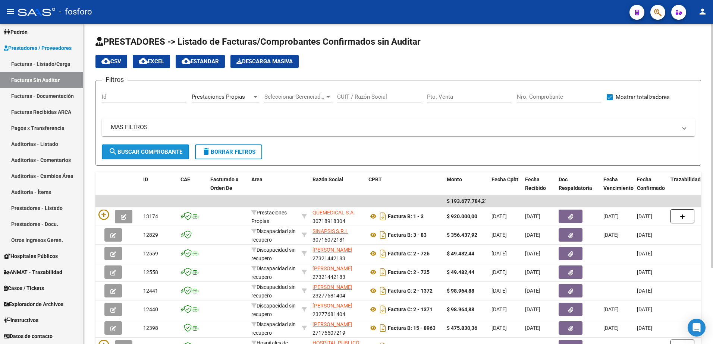
drag, startPoint x: 172, startPoint y: 154, endPoint x: 160, endPoint y: 162, distance: 14.4
click at [171, 154] on span "search Buscar Comprobante" at bounding box center [145, 152] width 74 height 7
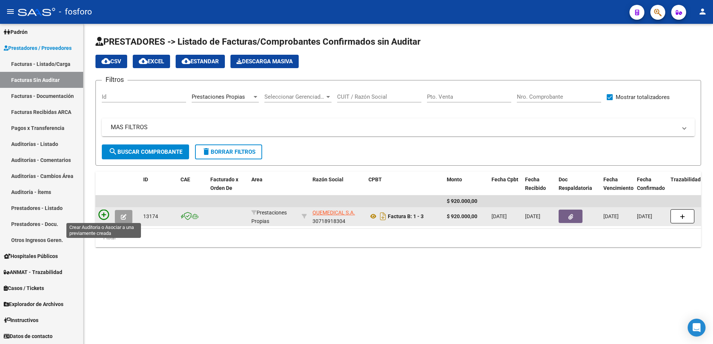
click at [105, 212] on icon at bounding box center [103, 215] width 10 height 10
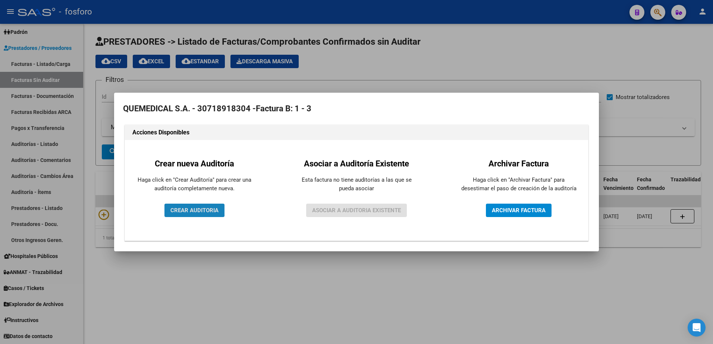
click at [183, 209] on span "CREAR AUDITORIA" at bounding box center [194, 210] width 48 height 7
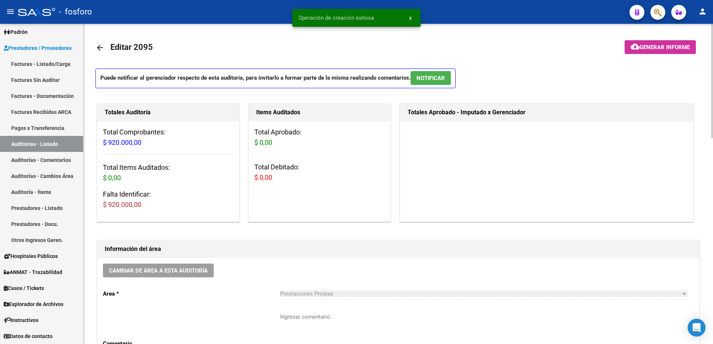
scroll to position [37, 0]
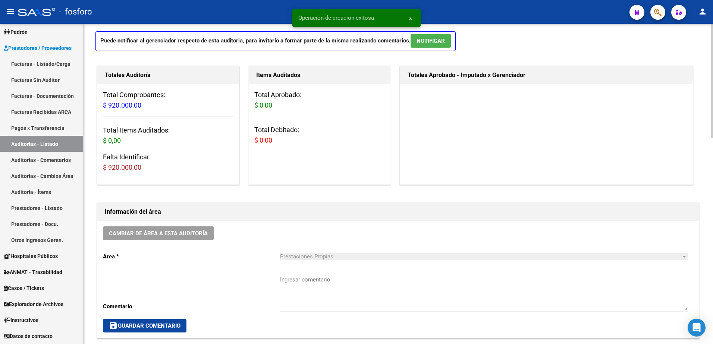
click at [281, 280] on textarea "Ingresar comentario" at bounding box center [483, 293] width 407 height 35
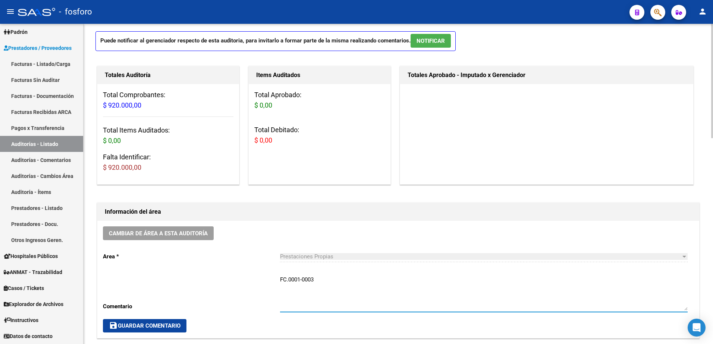
type textarea "FC.0001-0003"
click at [146, 325] on span "save Guardar Comentario" at bounding box center [145, 326] width 72 height 7
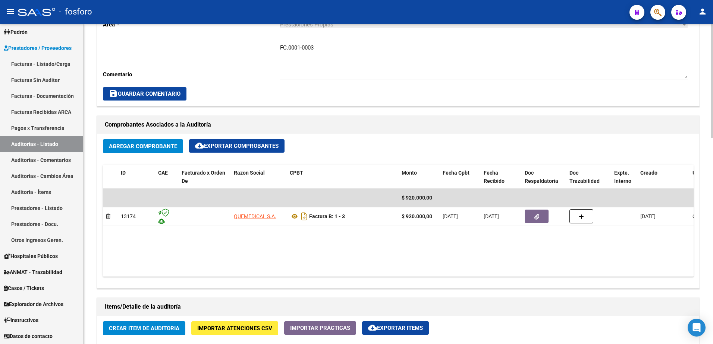
scroll to position [186, 0]
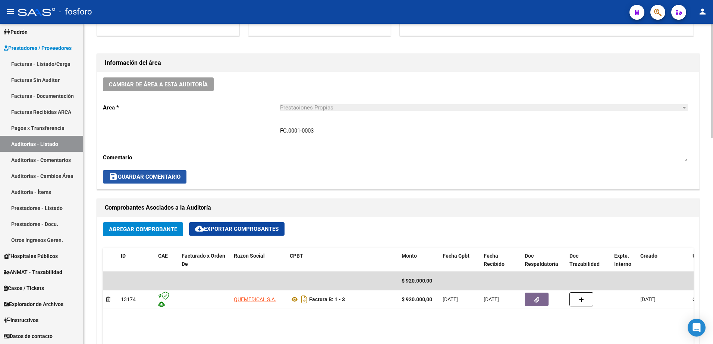
click at [151, 174] on span "save Guardar Comentario" at bounding box center [145, 177] width 72 height 7
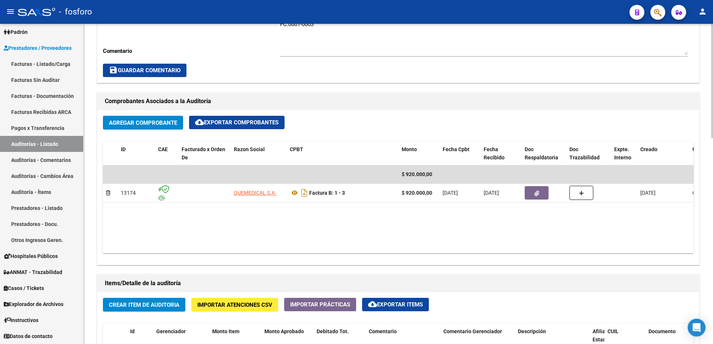
scroll to position [392, 0]
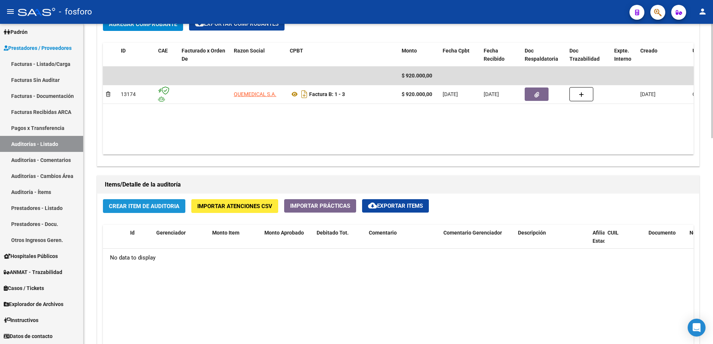
click at [143, 206] on span "Crear Item de Auditoria" at bounding box center [144, 206] width 70 height 7
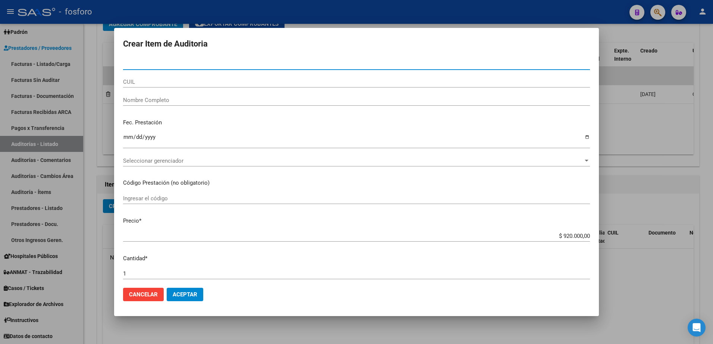
click at [102, 117] on div at bounding box center [356, 172] width 713 height 344
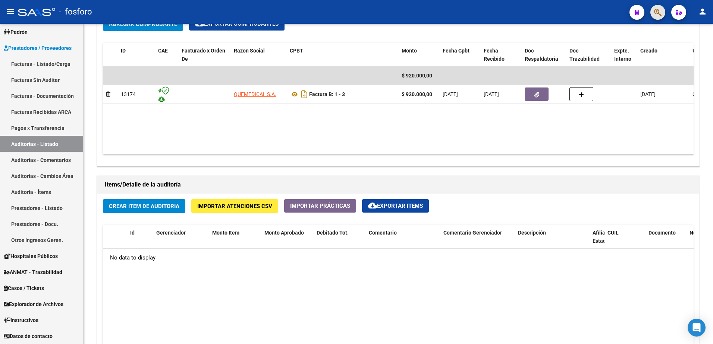
click at [651, 12] on button "button" at bounding box center [657, 12] width 15 height 15
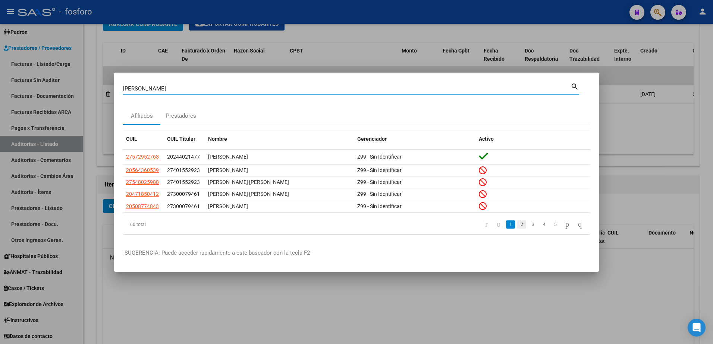
type input "[PERSON_NAME]"
click at [517, 226] on link "2" at bounding box center [521, 225] width 9 height 8
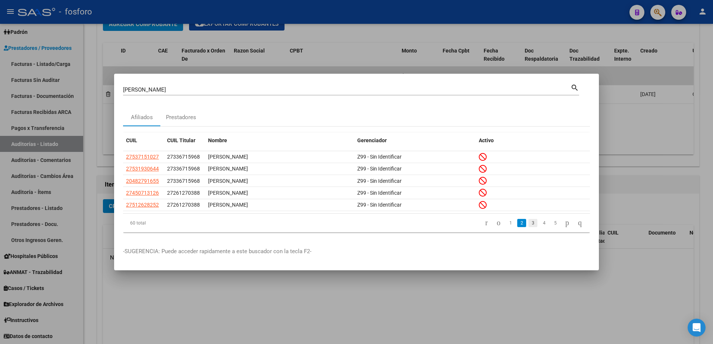
click at [528, 223] on link "3" at bounding box center [532, 223] width 9 height 8
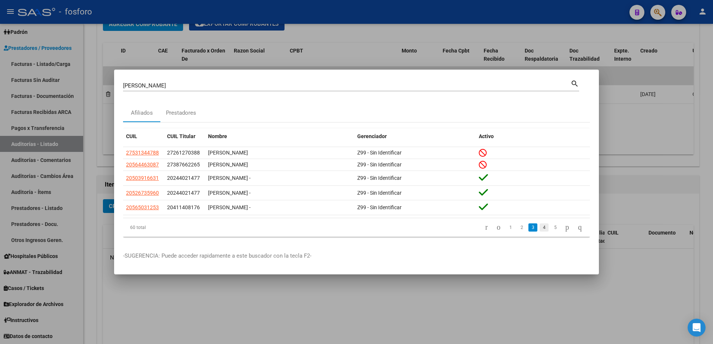
click at [539, 229] on link "4" at bounding box center [543, 228] width 9 height 8
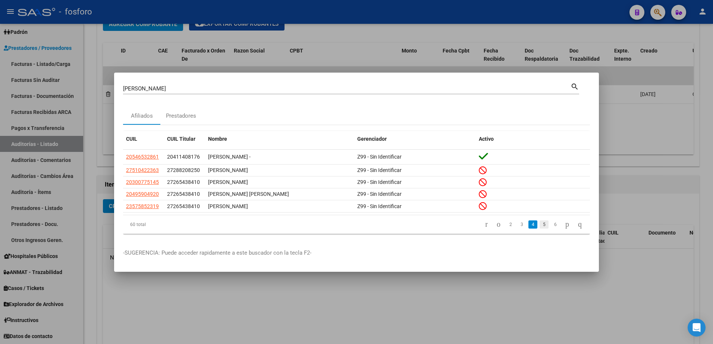
click at [539, 226] on link "5" at bounding box center [543, 225] width 9 height 8
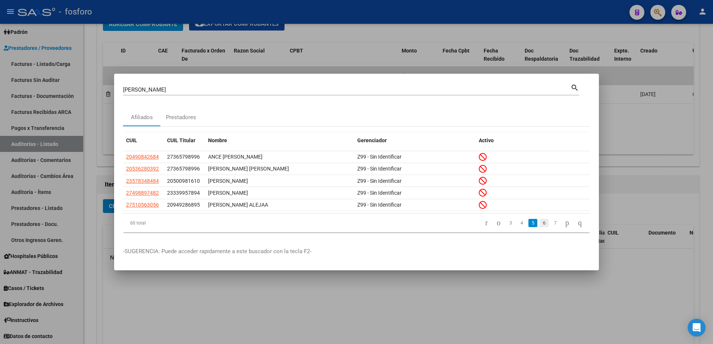
click at [539, 226] on link "6" at bounding box center [543, 223] width 9 height 8
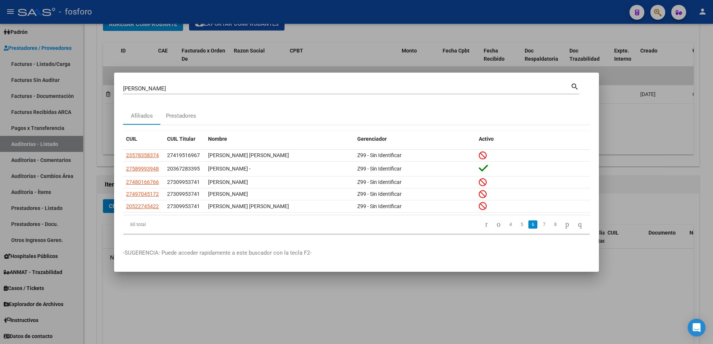
click at [161, 43] on div at bounding box center [356, 172] width 713 height 344
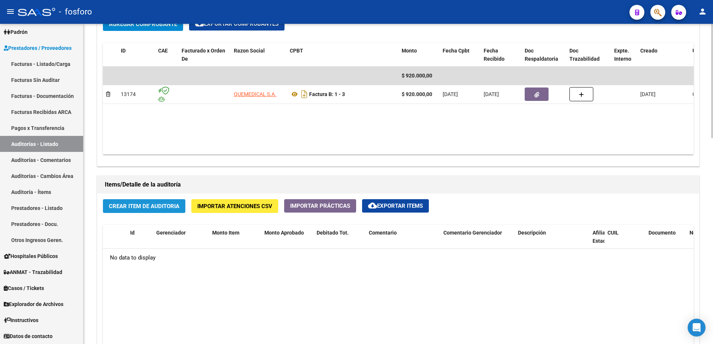
click at [144, 210] on button "Crear Item de Auditoria" at bounding box center [144, 206] width 82 height 14
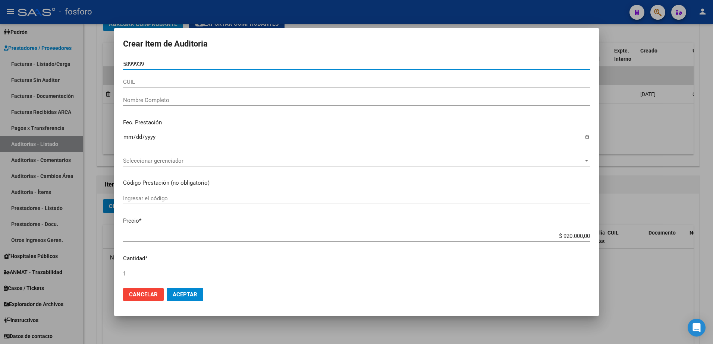
type input "58999394"
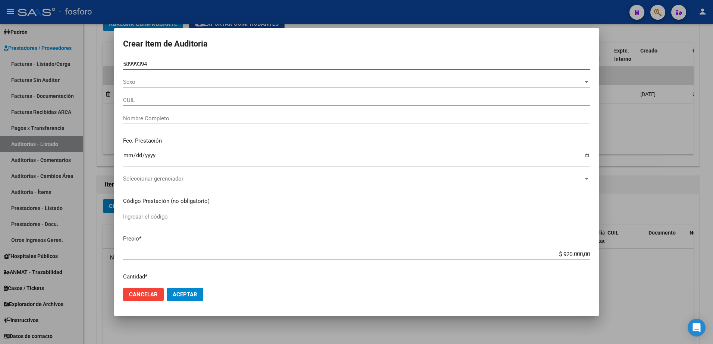
type input "27589993948"
type input "[PERSON_NAME] -"
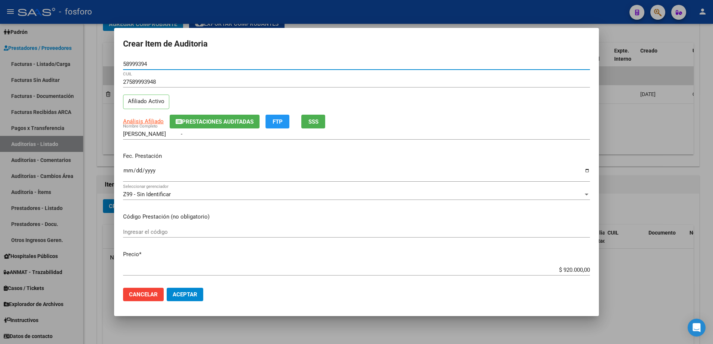
type input "58999394"
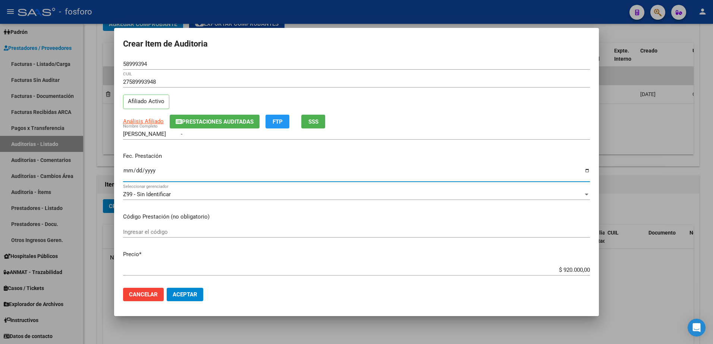
click at [125, 173] on input "Ingresar la fecha" at bounding box center [356, 174] width 467 height 12
type input "[DATE]"
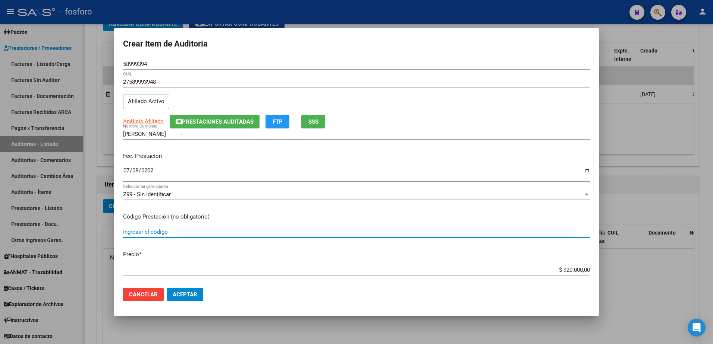
click at [158, 233] on input "Ingresar el código" at bounding box center [356, 232] width 467 height 7
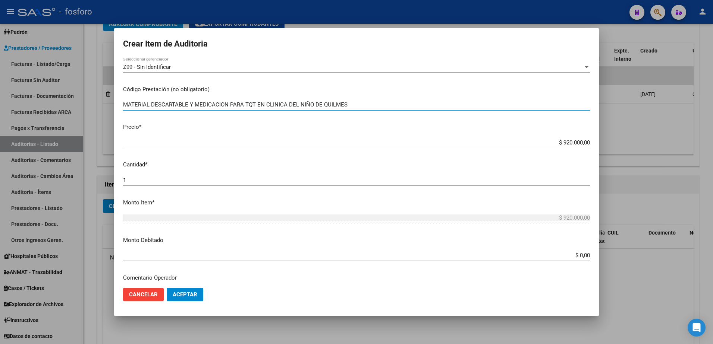
scroll to position [149, 0]
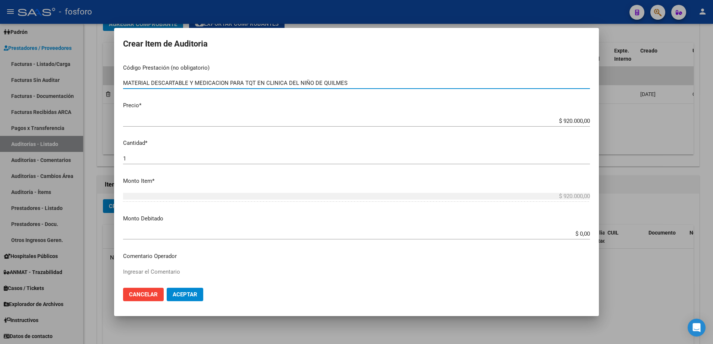
type input "MATERIAL DESCARTABLE Y MEDICACION PARA TQT EN CLINICA DEL NIÑO DE QUILMES"
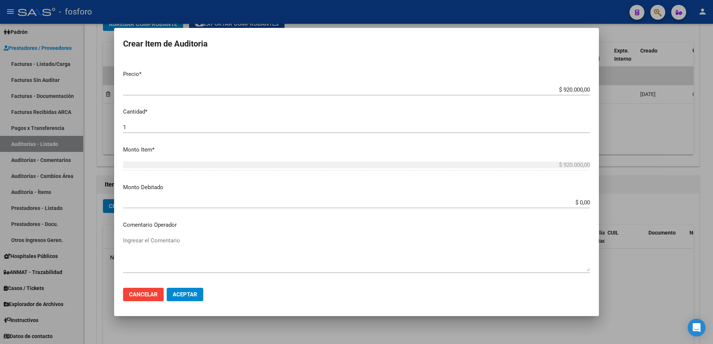
scroll to position [261, 0]
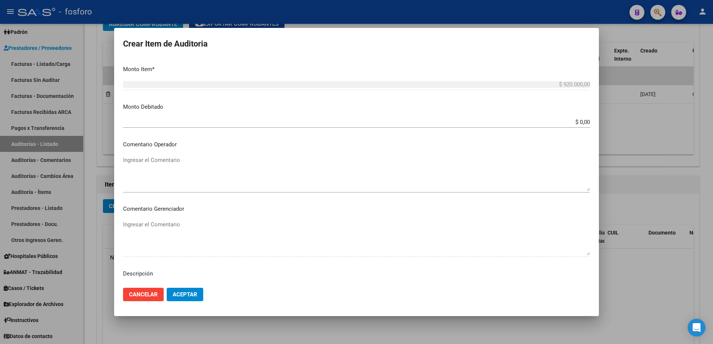
click at [171, 155] on div "Ingresar el Comentario" at bounding box center [356, 174] width 467 height 38
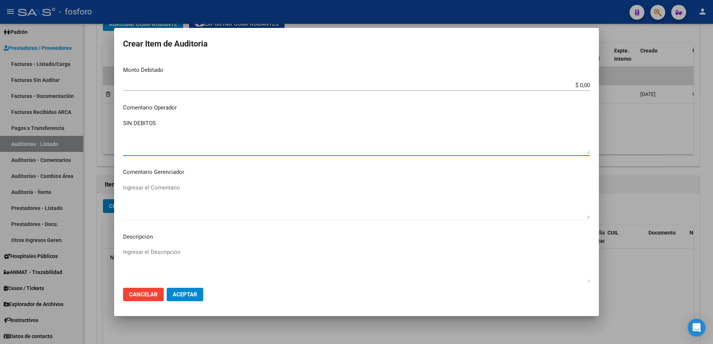
scroll to position [373, 0]
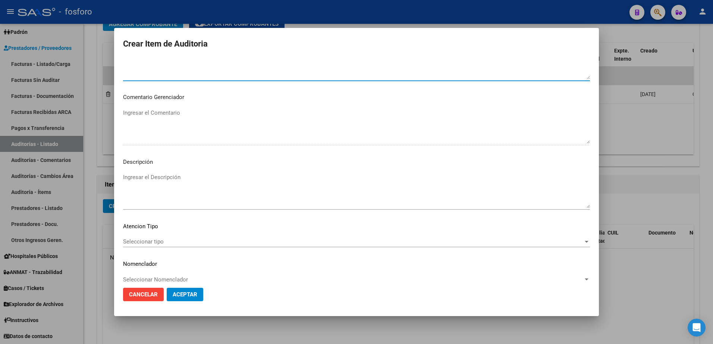
type textarea "SIN DEBITOS"
click at [147, 237] on div "Seleccionar tipo Seleccionar tipo" at bounding box center [356, 241] width 467 height 11
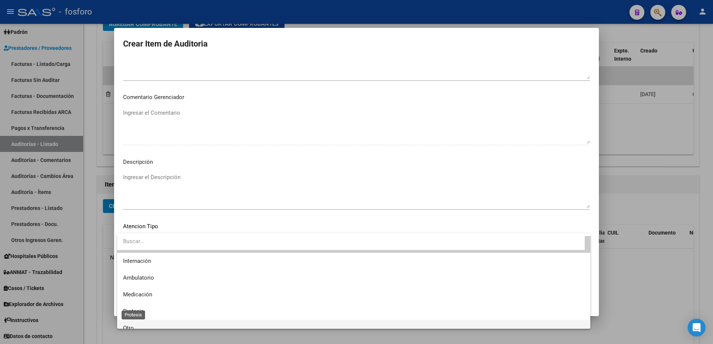
scroll to position [22, 0]
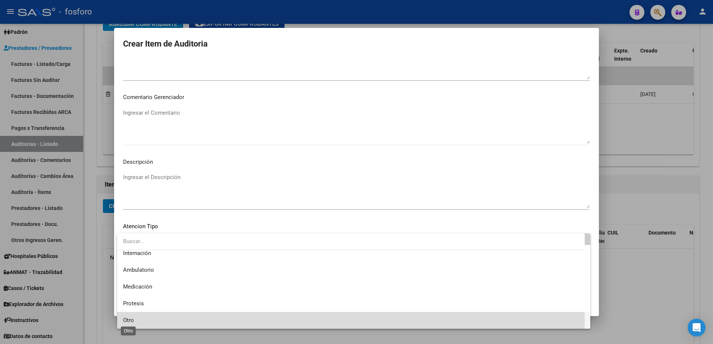
click at [132, 321] on span "Otro" at bounding box center [128, 320] width 11 height 7
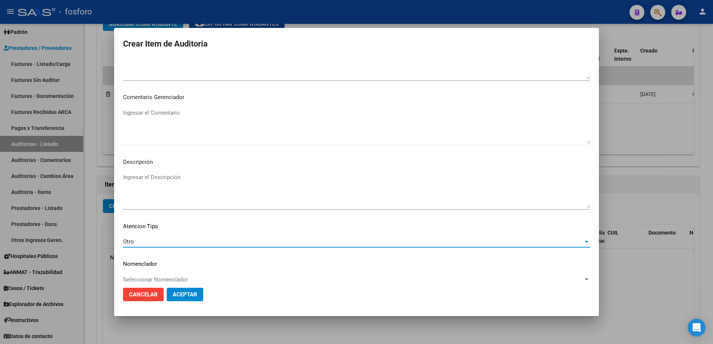
scroll to position [383, 0]
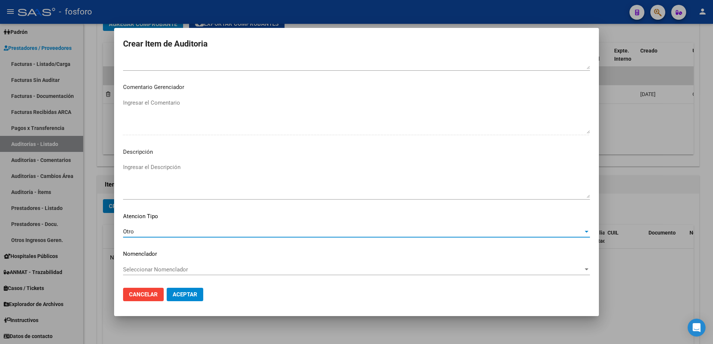
click at [178, 295] on span "Aceptar" at bounding box center [185, 294] width 25 height 7
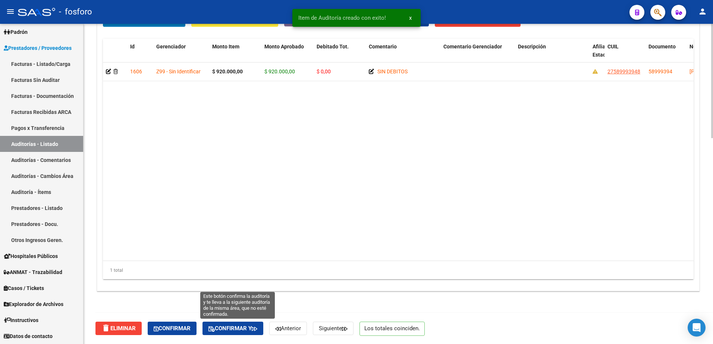
click at [239, 332] on span "Confirmar y" at bounding box center [232, 328] width 49 height 7
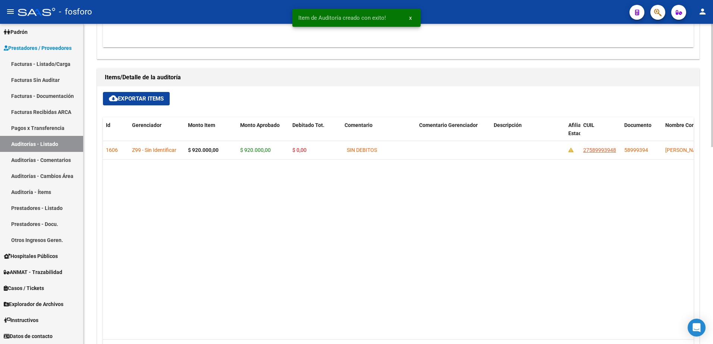
type input "202508"
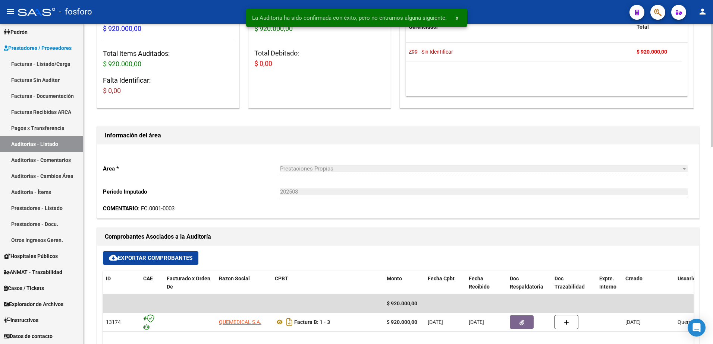
scroll to position [0, 0]
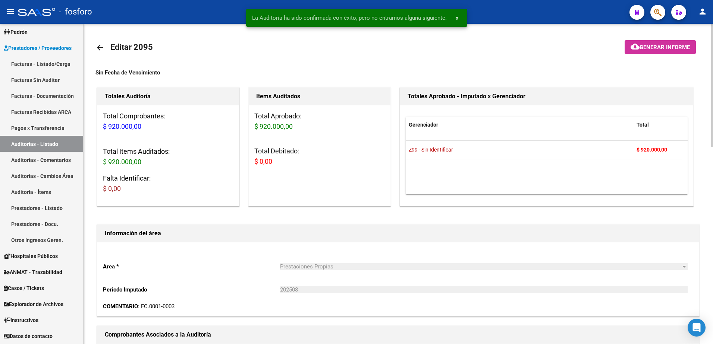
click at [636, 47] on mat-icon "cloud_download" at bounding box center [634, 46] width 9 height 9
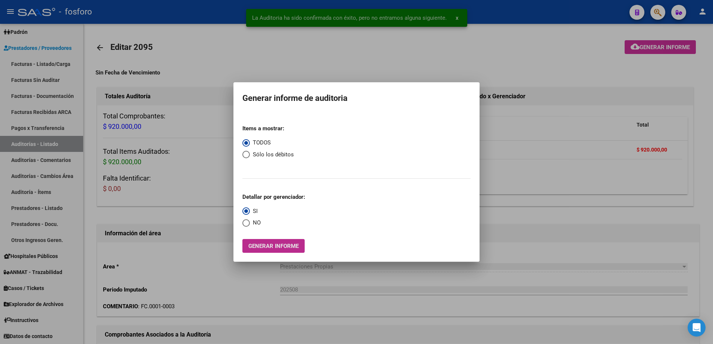
click at [267, 242] on button "Generar informe" at bounding box center [273, 246] width 62 height 14
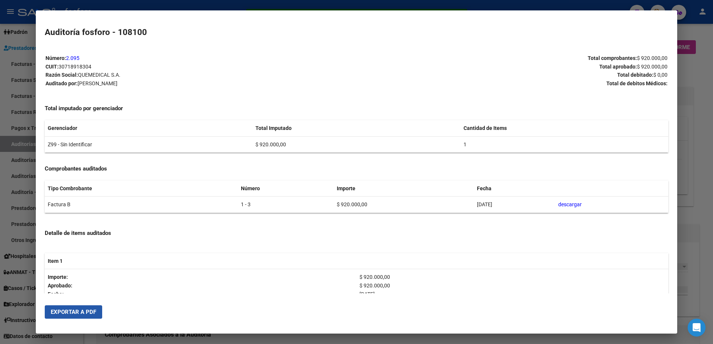
click at [77, 313] on span "Exportar a PDF" at bounding box center [73, 312] width 45 height 7
click at [20, 89] on div at bounding box center [356, 172] width 713 height 344
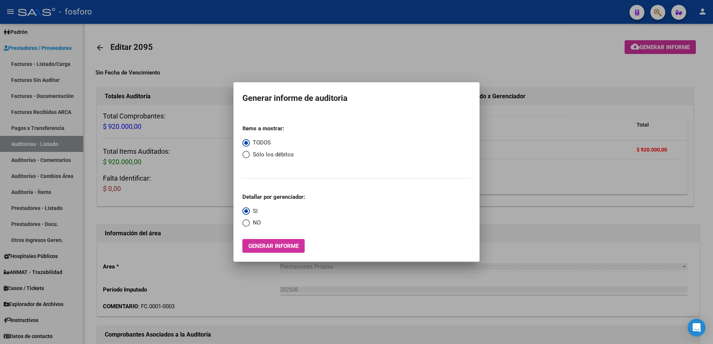
click at [43, 62] on div at bounding box center [356, 172] width 713 height 344
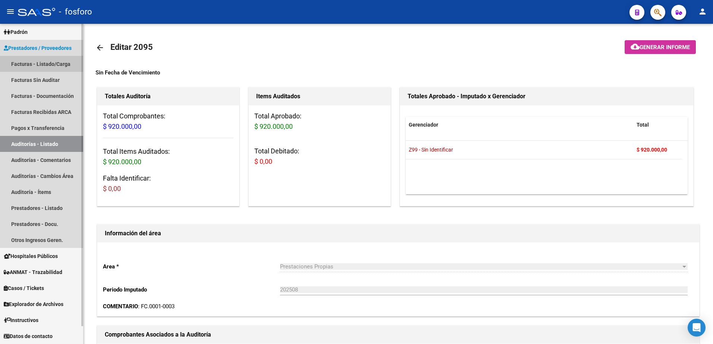
click at [63, 63] on link "Facturas - Listado/Carga" at bounding box center [41, 64] width 83 height 16
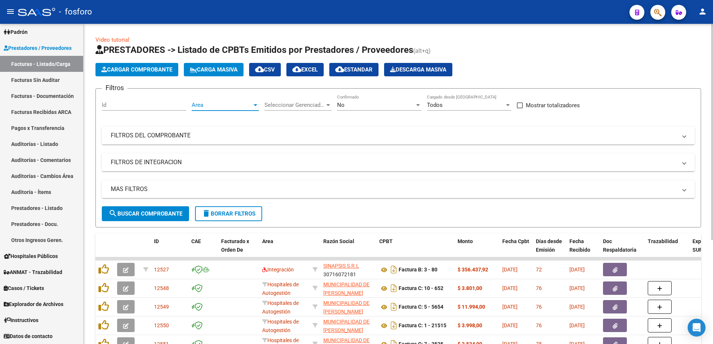
click at [254, 105] on div at bounding box center [255, 105] width 4 height 2
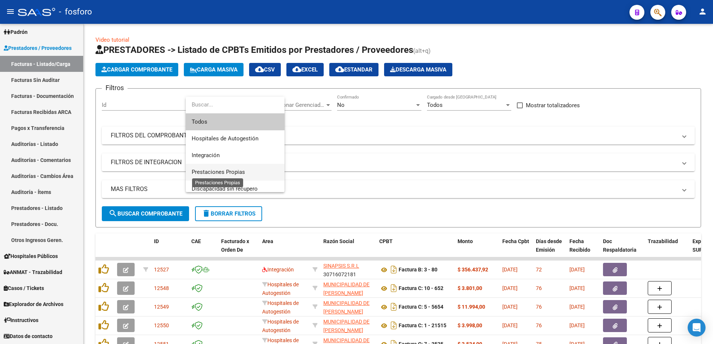
drag, startPoint x: 223, startPoint y: 171, endPoint x: 216, endPoint y: 175, distance: 7.8
click at [222, 171] on span "Prestaciones Propias" at bounding box center [218, 172] width 53 height 7
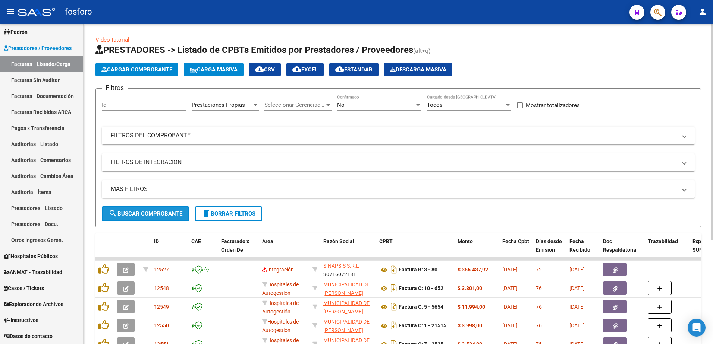
click at [180, 211] on span "search Buscar Comprobante" at bounding box center [145, 214] width 74 height 7
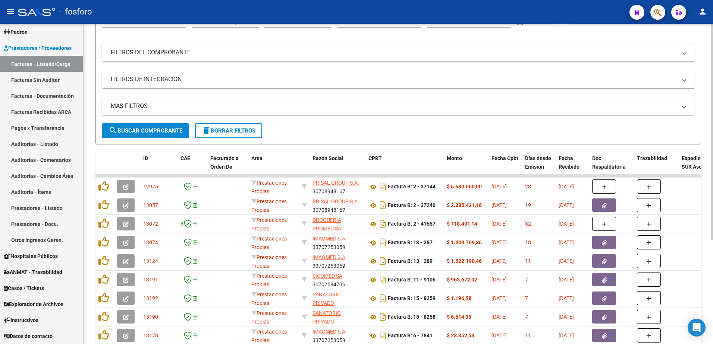
scroll to position [154, 0]
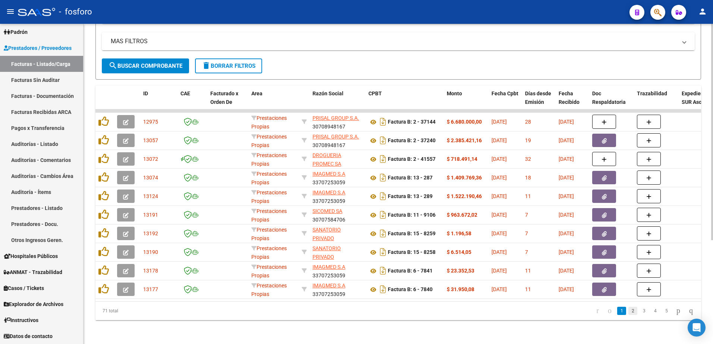
click at [628, 313] on link "2" at bounding box center [632, 311] width 9 height 8
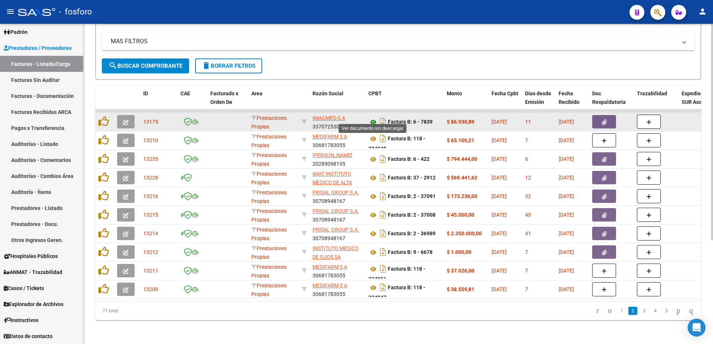
click at [373, 118] on icon at bounding box center [373, 122] width 10 height 9
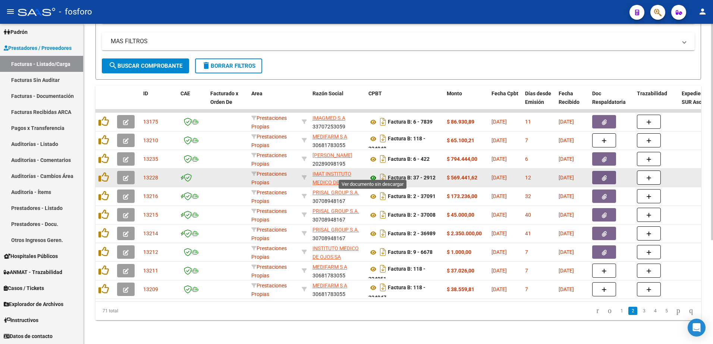
click at [372, 174] on icon at bounding box center [373, 178] width 10 height 9
click at [603, 176] on icon "button" at bounding box center [604, 179] width 5 height 6
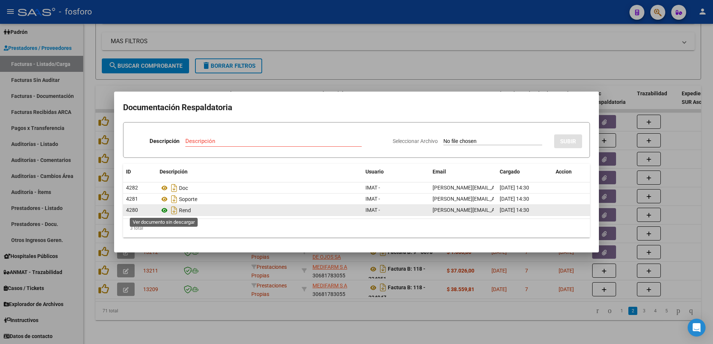
click at [164, 212] on icon at bounding box center [165, 210] width 10 height 9
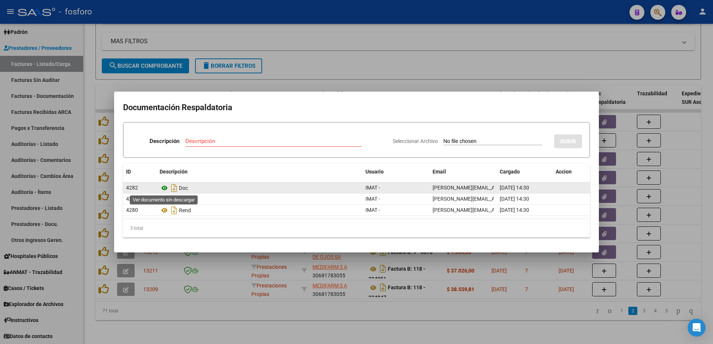
click at [164, 189] on icon at bounding box center [165, 188] width 10 height 9
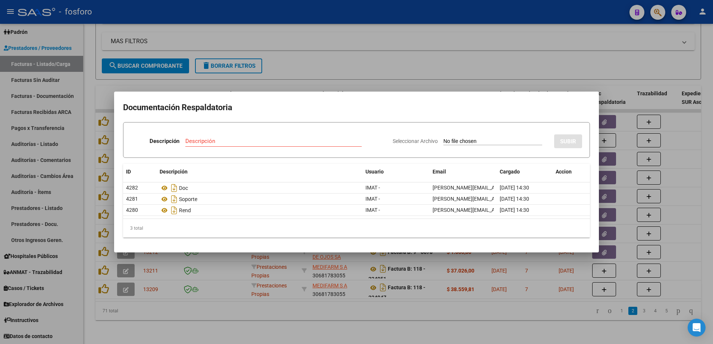
click at [22, 113] on div at bounding box center [356, 172] width 713 height 344
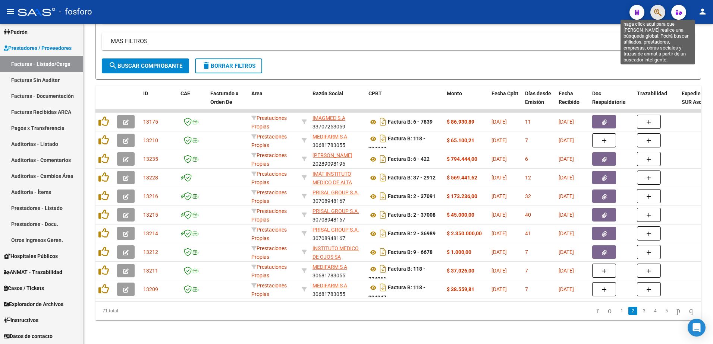
click at [660, 12] on icon "button" at bounding box center [657, 12] width 7 height 9
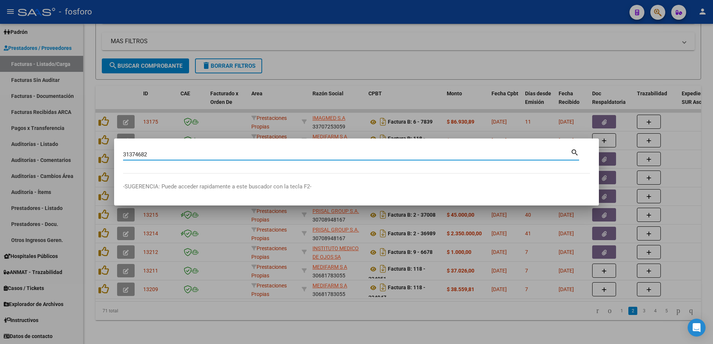
type input "31374682"
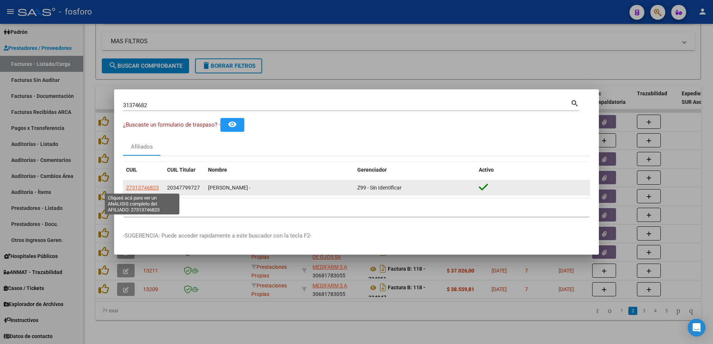
click at [136, 190] on span "27313746823" at bounding box center [142, 188] width 33 height 6
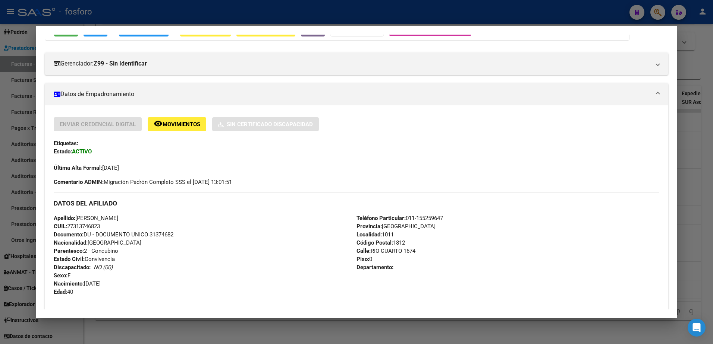
scroll to position [51, 0]
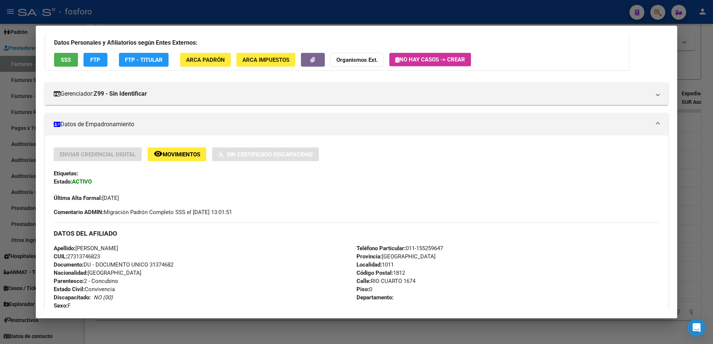
click at [54, 108] on div "DATOS PADRÓN ÁGIL: [PERSON_NAME] - | ACTIVO | FAMILIAR DE: 20347799727 Datos Pe…" at bounding box center [357, 304] width 624 height 589
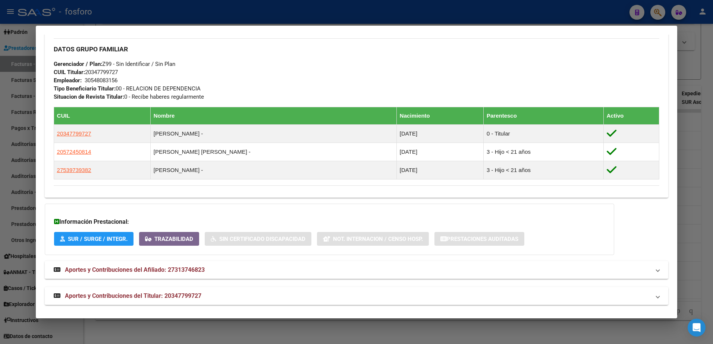
scroll to position [349, 0]
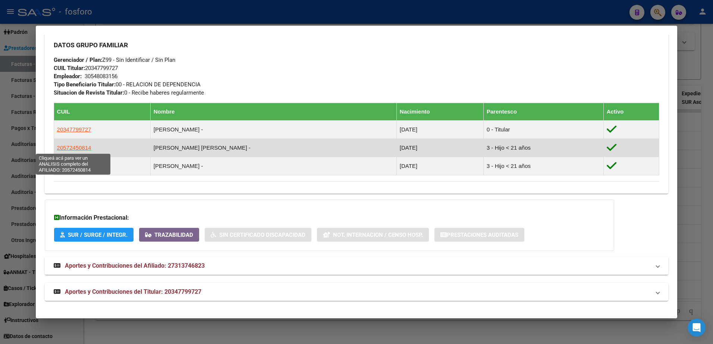
click at [83, 150] on span "20572450814" at bounding box center [74, 148] width 34 height 6
type textarea "20572450814"
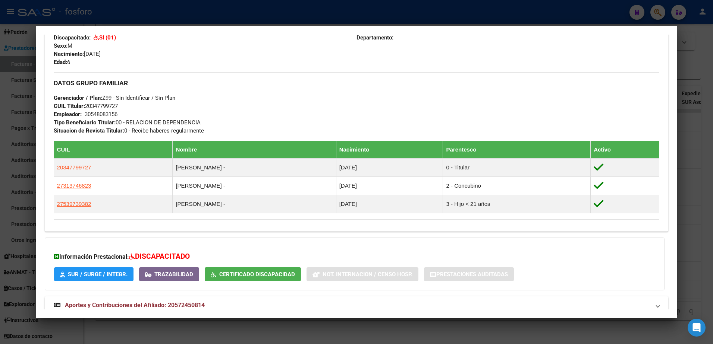
scroll to position [351, 0]
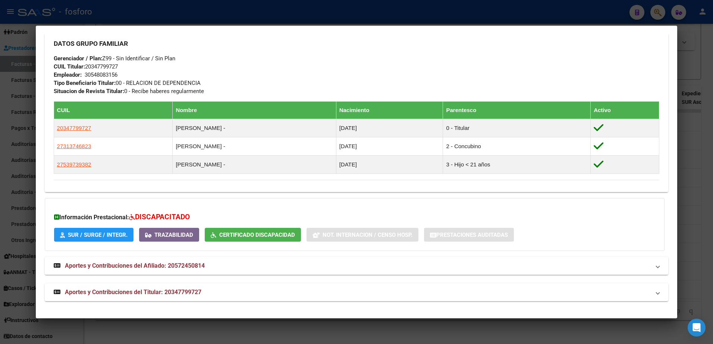
click at [8, 152] on div at bounding box center [356, 172] width 713 height 344
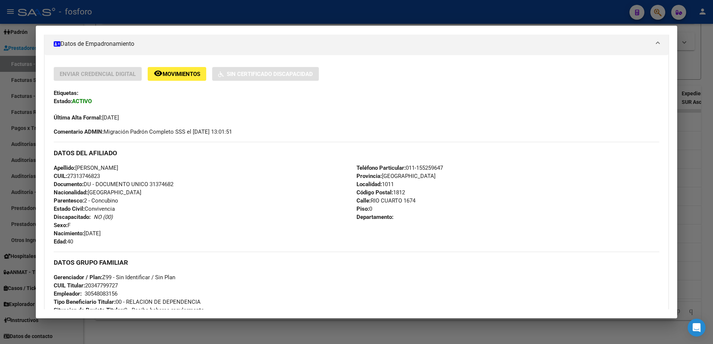
scroll to position [126, 0]
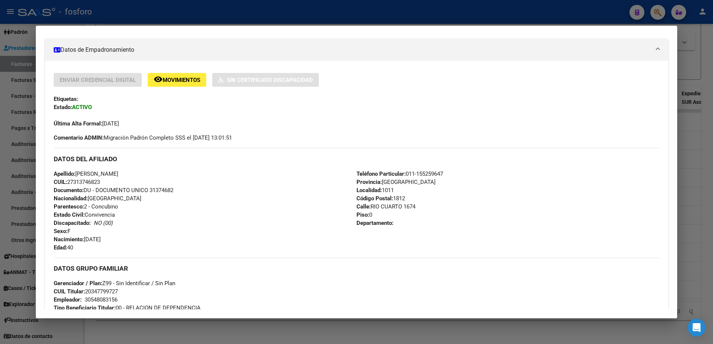
click at [6, 160] on div at bounding box center [356, 172] width 713 height 344
